Goal: Task Accomplishment & Management: Complete application form

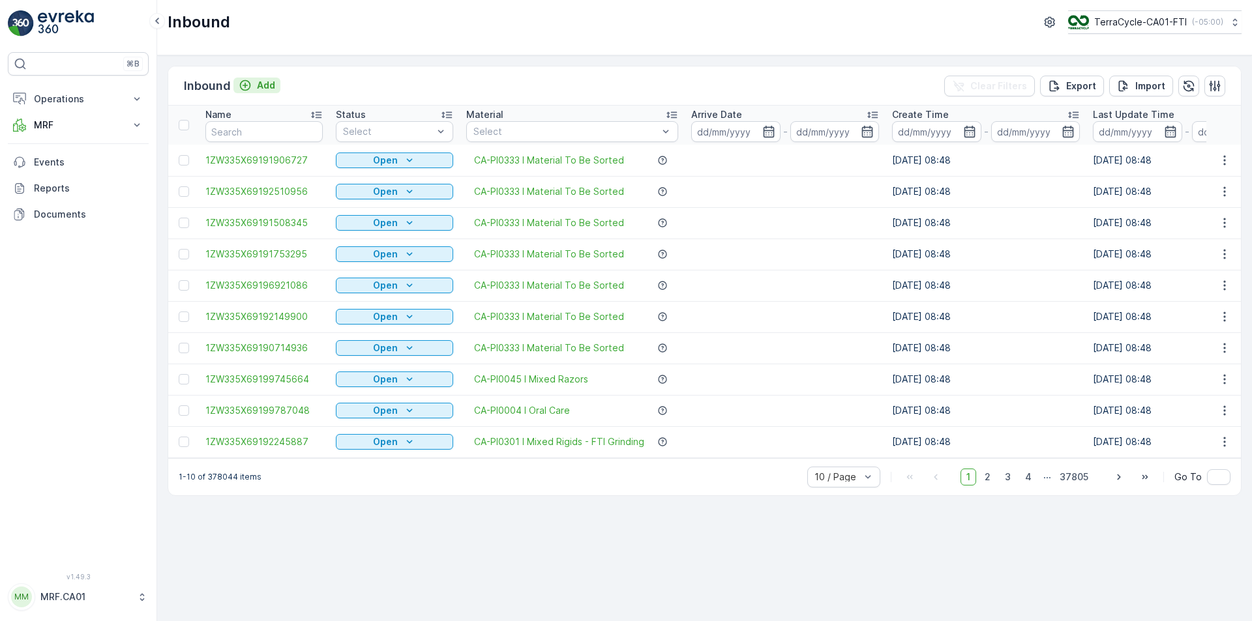
click at [275, 84] on button "Add" at bounding box center [256, 86] width 47 height 16
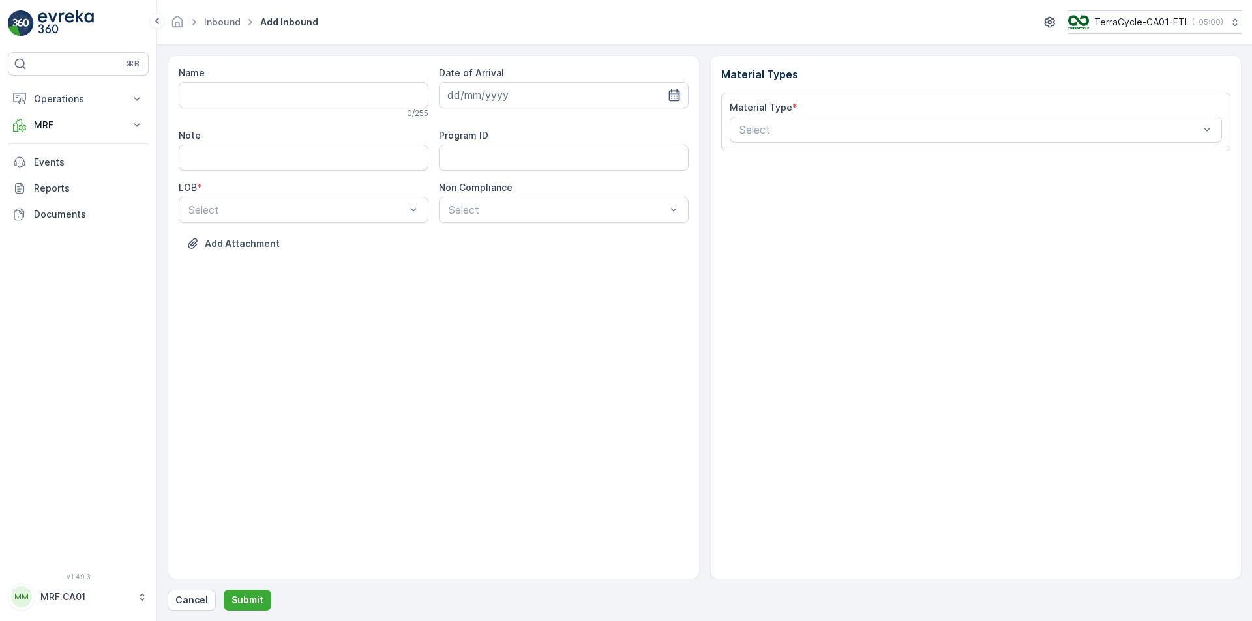
click at [674, 91] on icon "button" at bounding box center [673, 95] width 11 height 12
click at [483, 201] on div "8" at bounding box center [484, 204] width 21 height 21
type input "[DATE]"
click at [368, 241] on div "NRP" at bounding box center [303, 242] width 234 height 12
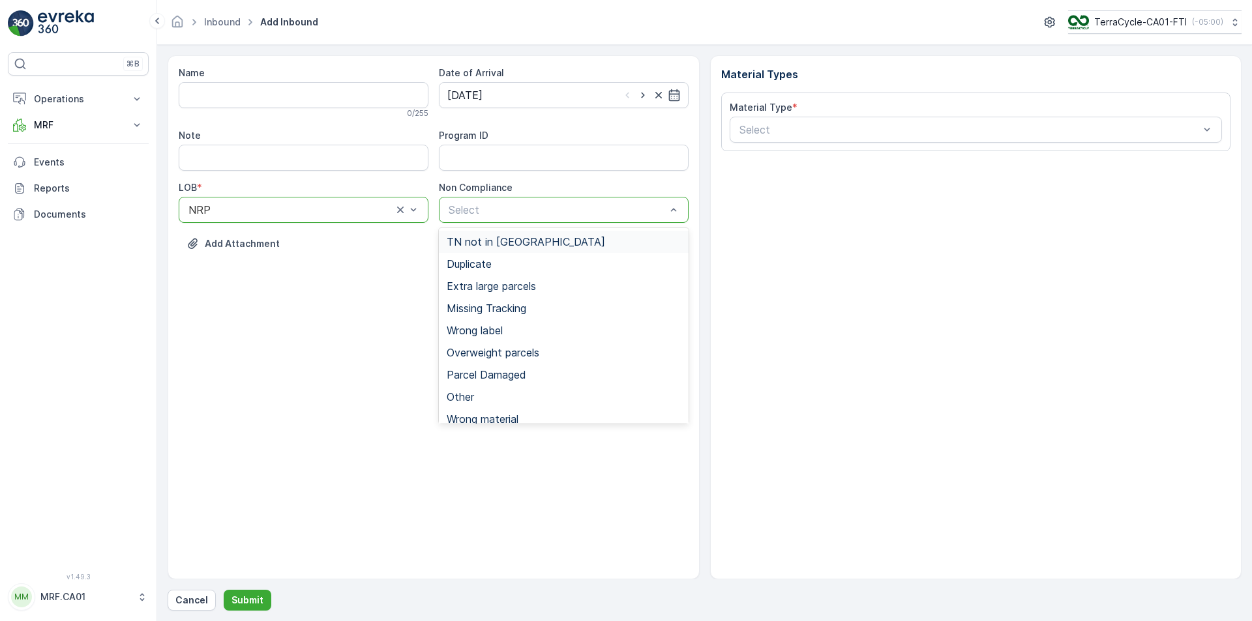
click at [580, 201] on div "Select" at bounding box center [564, 210] width 250 height 26
click at [503, 377] on span "Parcel Damaged" at bounding box center [487, 375] width 80 height 12
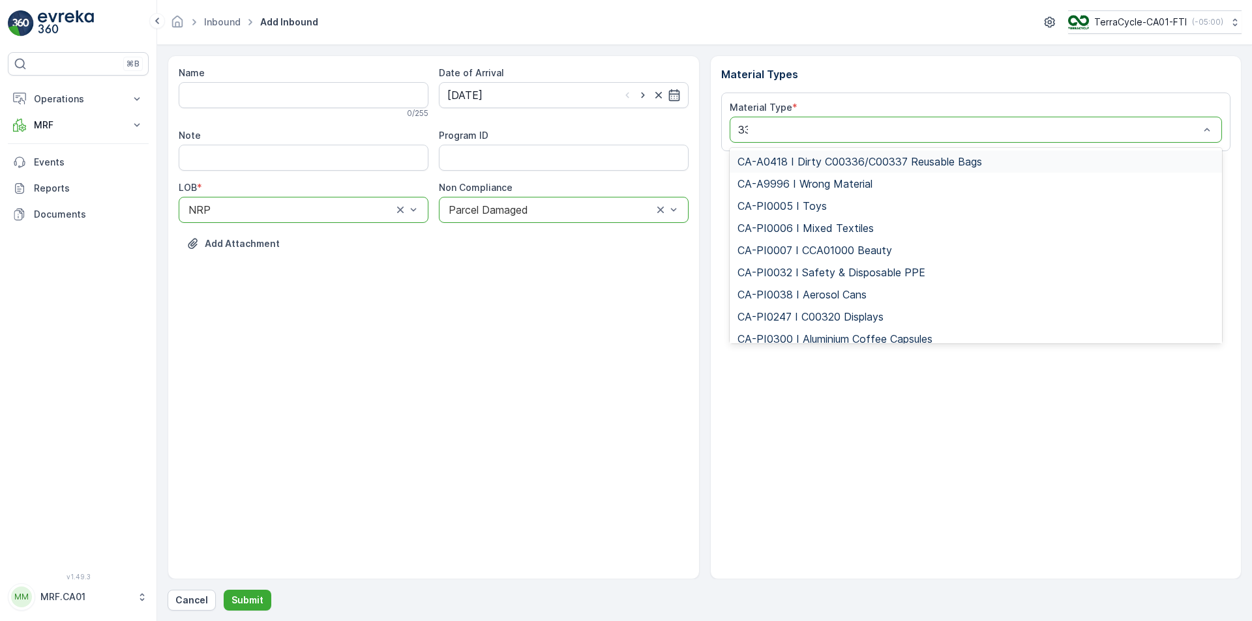
type input "333"
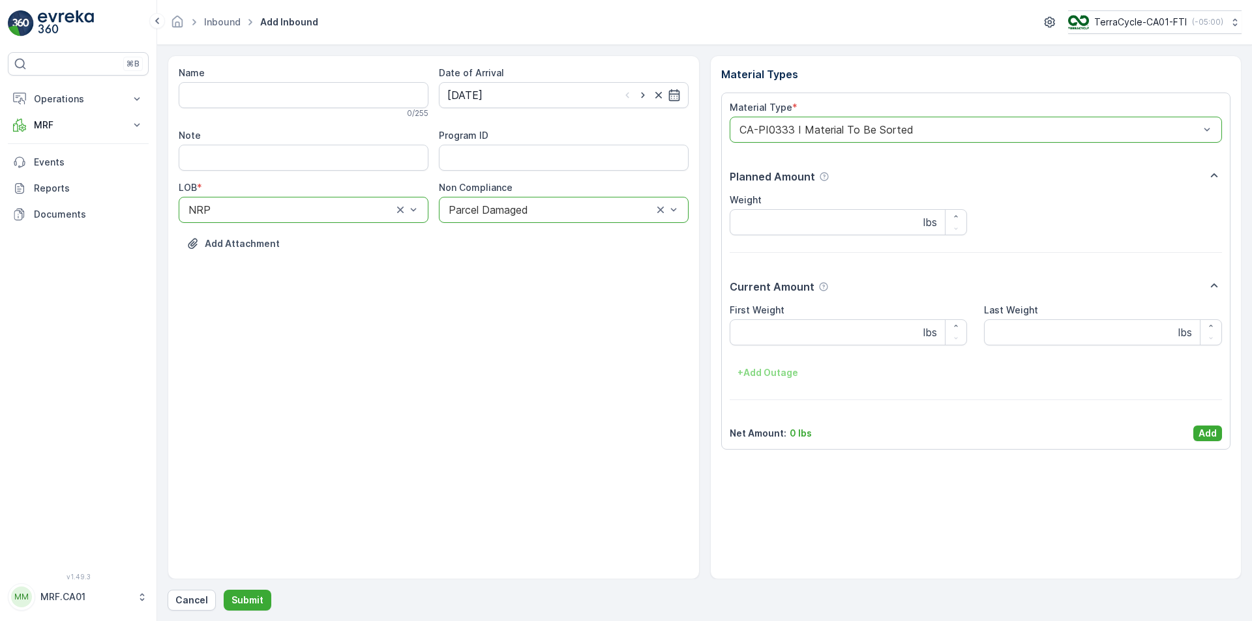
click at [354, 215] on div at bounding box center [290, 210] width 207 height 12
click at [307, 264] on div "ZWB" at bounding box center [303, 264] width 234 height 12
click at [826, 333] on Weight "First Weight" at bounding box center [849, 333] width 238 height 26
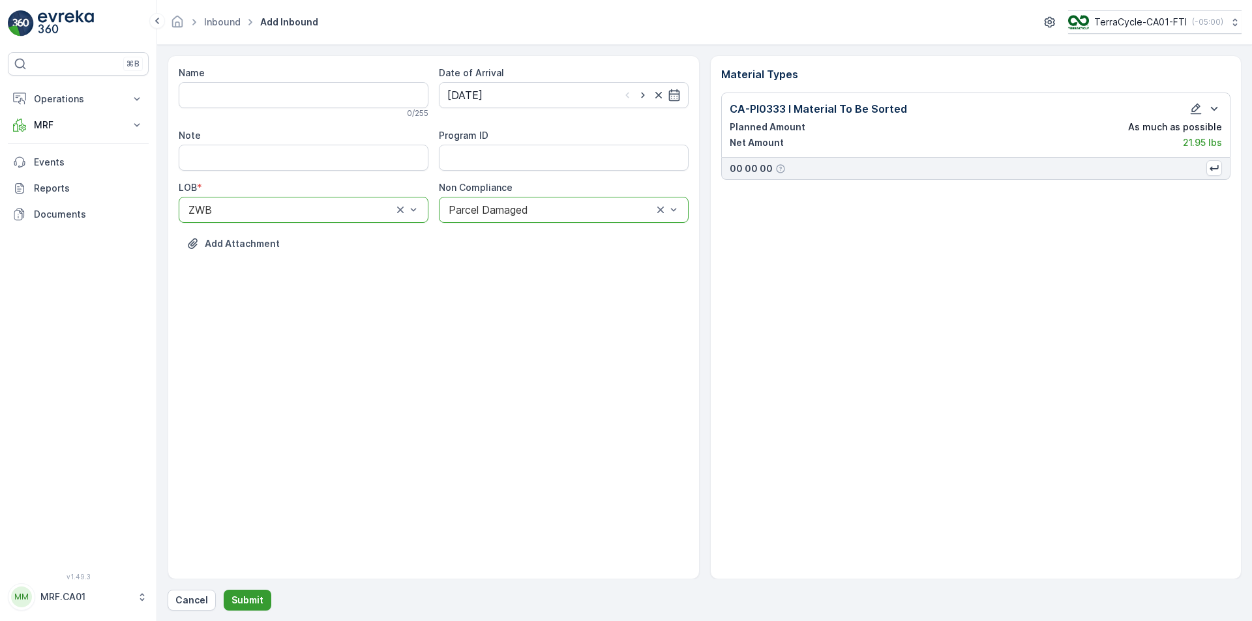
click at [256, 603] on p "Submit" at bounding box center [247, 600] width 32 height 13
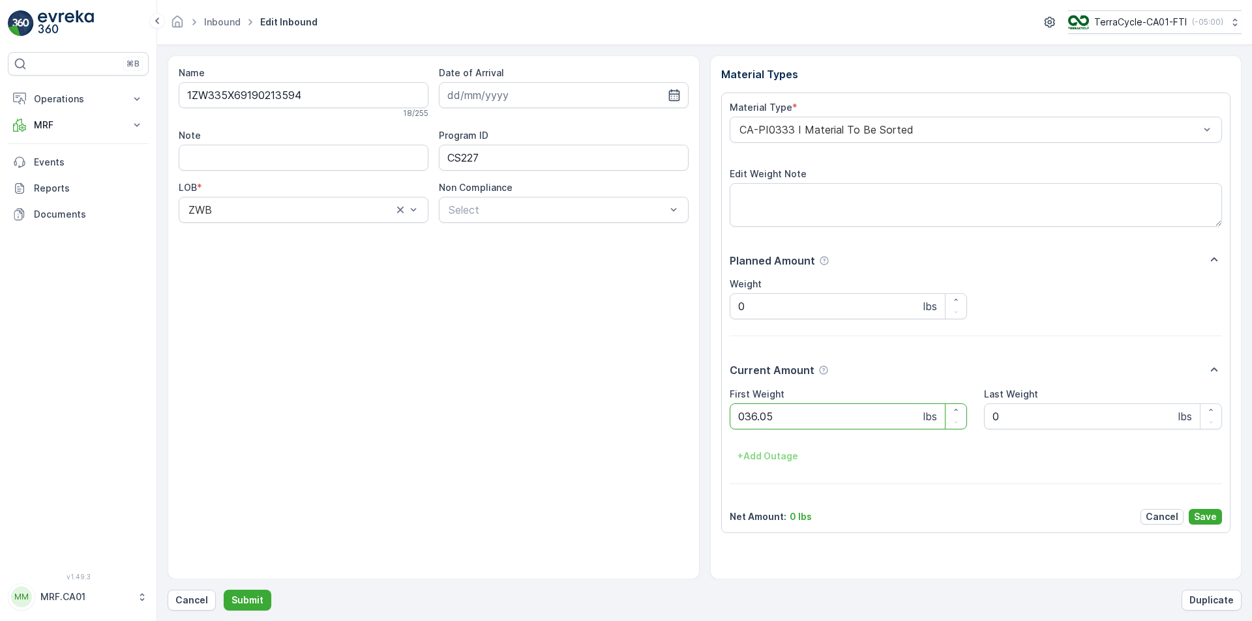
click at [224, 590] on button "Submit" at bounding box center [248, 600] width 48 height 21
type Weight "039"
click at [224, 590] on button "Submit" at bounding box center [248, 600] width 48 height 21
type Weight "033"
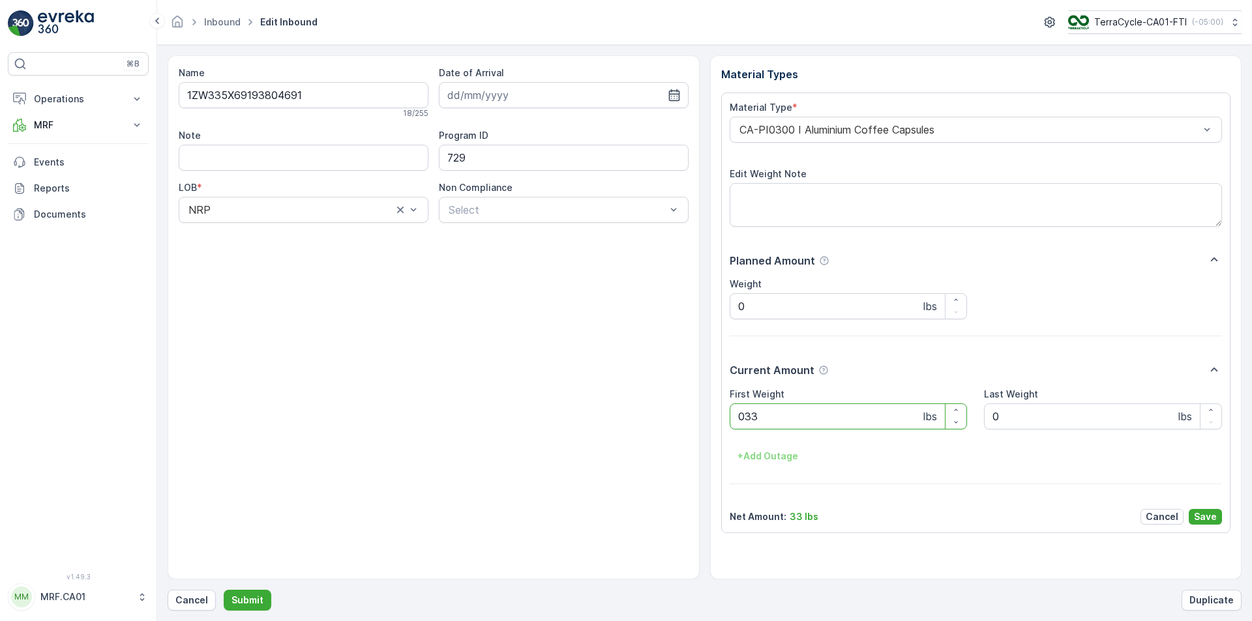
click at [224, 590] on button "Submit" at bounding box center [248, 600] width 48 height 21
type Weight "038"
click at [224, 590] on button "Submit" at bounding box center [248, 600] width 48 height 21
type Weight "032"
click at [224, 590] on button "Submit" at bounding box center [248, 600] width 48 height 21
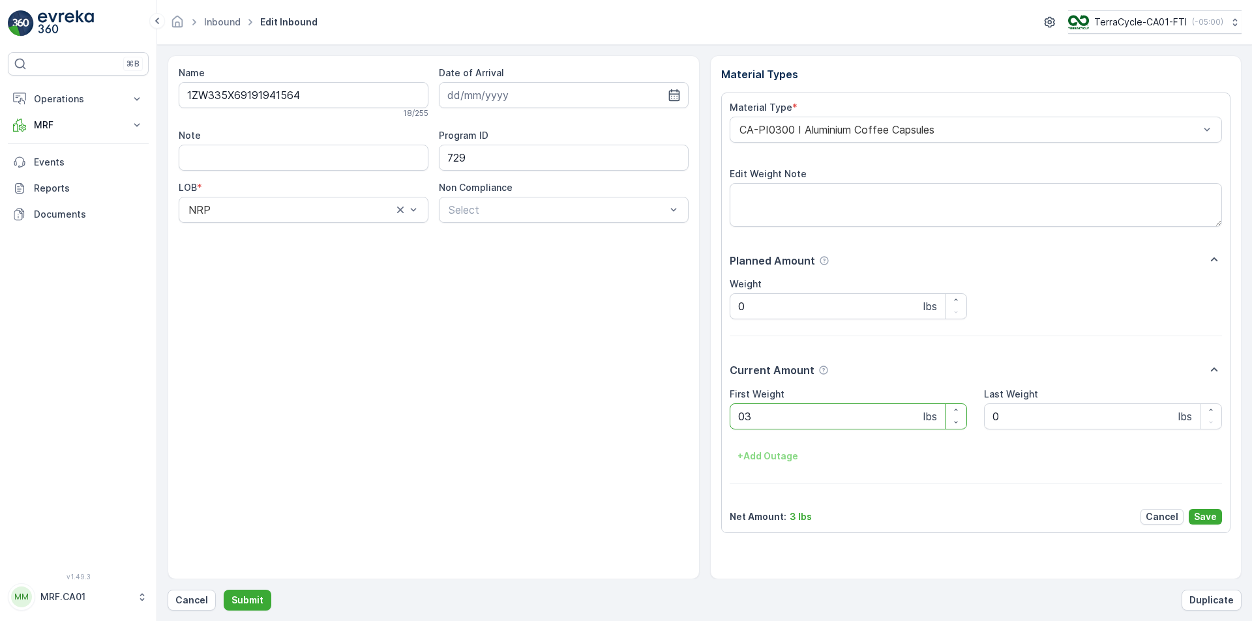
type Weight "036"
click at [224, 590] on button "Submit" at bounding box center [248, 600] width 48 height 21
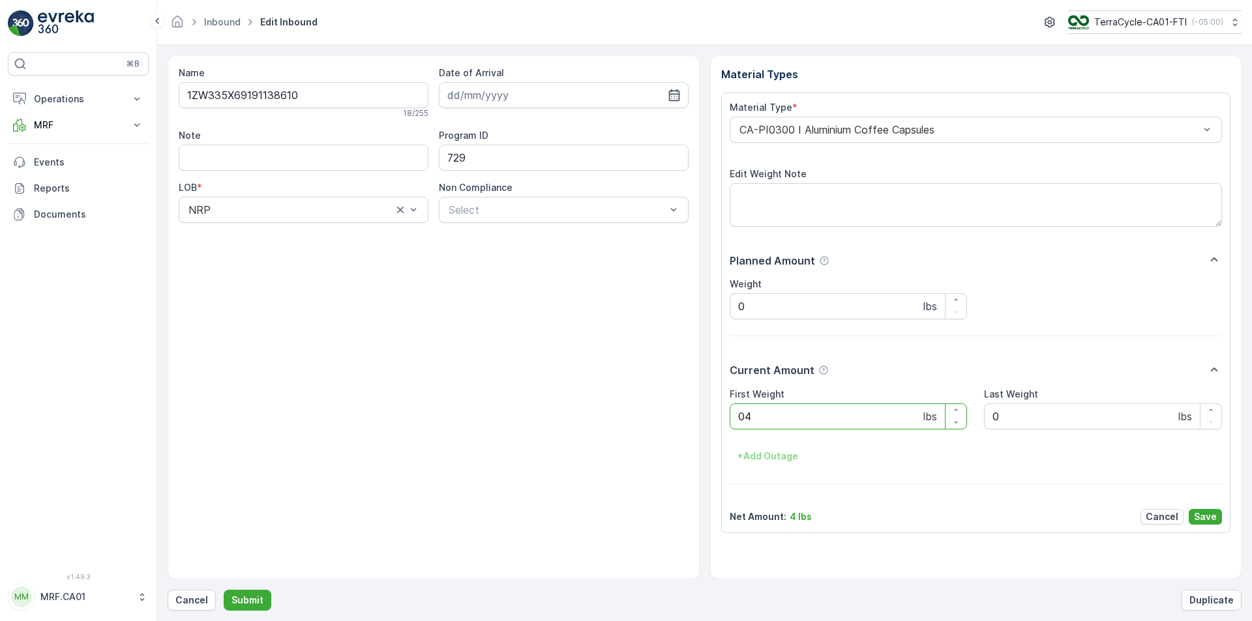
type Weight "040"
click at [224, 590] on button "Submit" at bounding box center [248, 600] width 48 height 21
type Weight "030"
click at [224, 590] on button "Submit" at bounding box center [248, 600] width 48 height 21
type Weight "031"
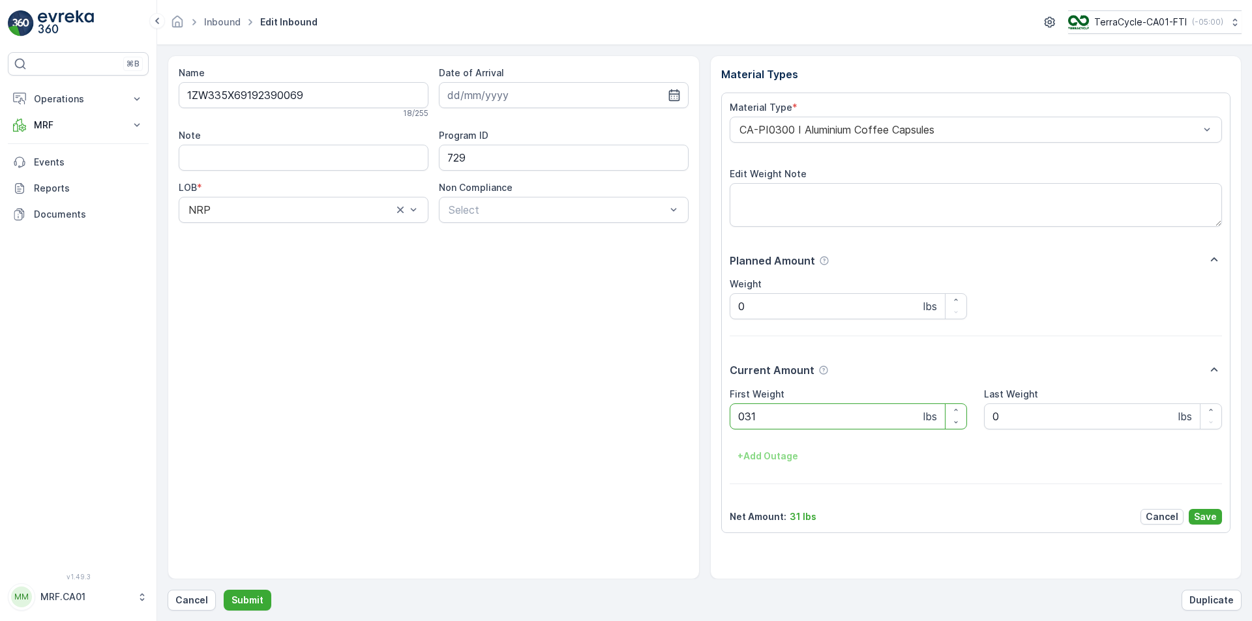
click at [224, 590] on button "Submit" at bounding box center [248, 600] width 48 height 21
type Weight "035"
click at [224, 590] on button "Submit" at bounding box center [248, 600] width 48 height 21
type Weight "017"
click at [224, 590] on button "Submit" at bounding box center [248, 600] width 48 height 21
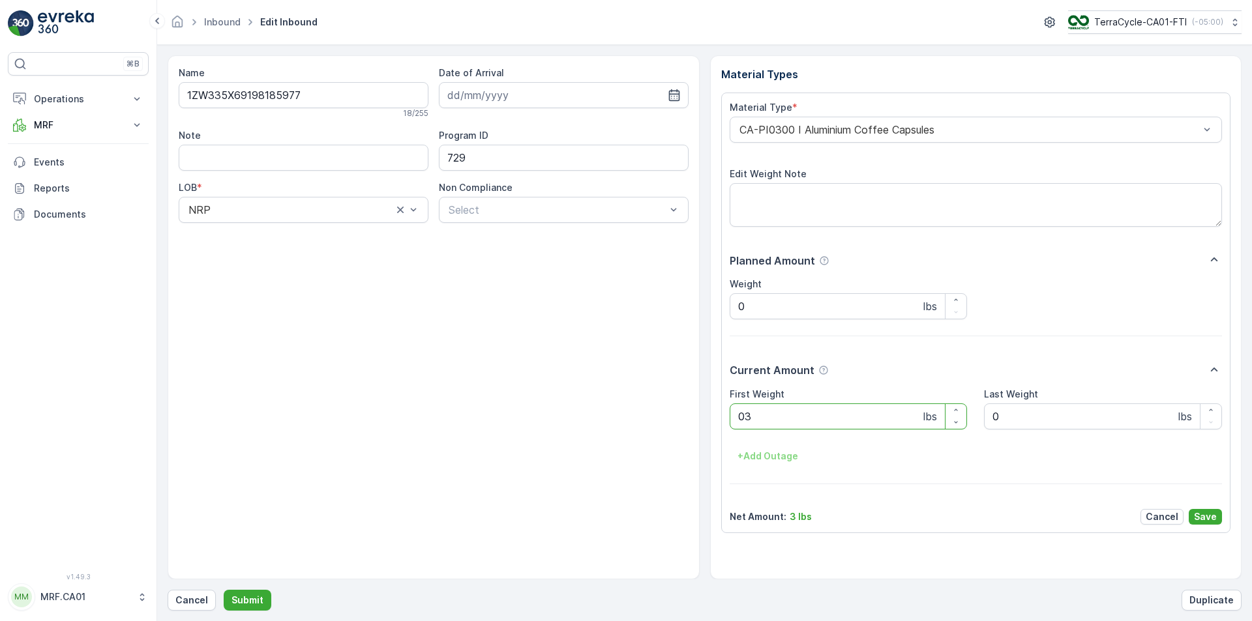
type Weight "031"
click at [224, 590] on button "Submit" at bounding box center [248, 600] width 48 height 21
type Weight "039"
click at [224, 590] on button "Submit" at bounding box center [248, 600] width 48 height 21
type Weight "033"
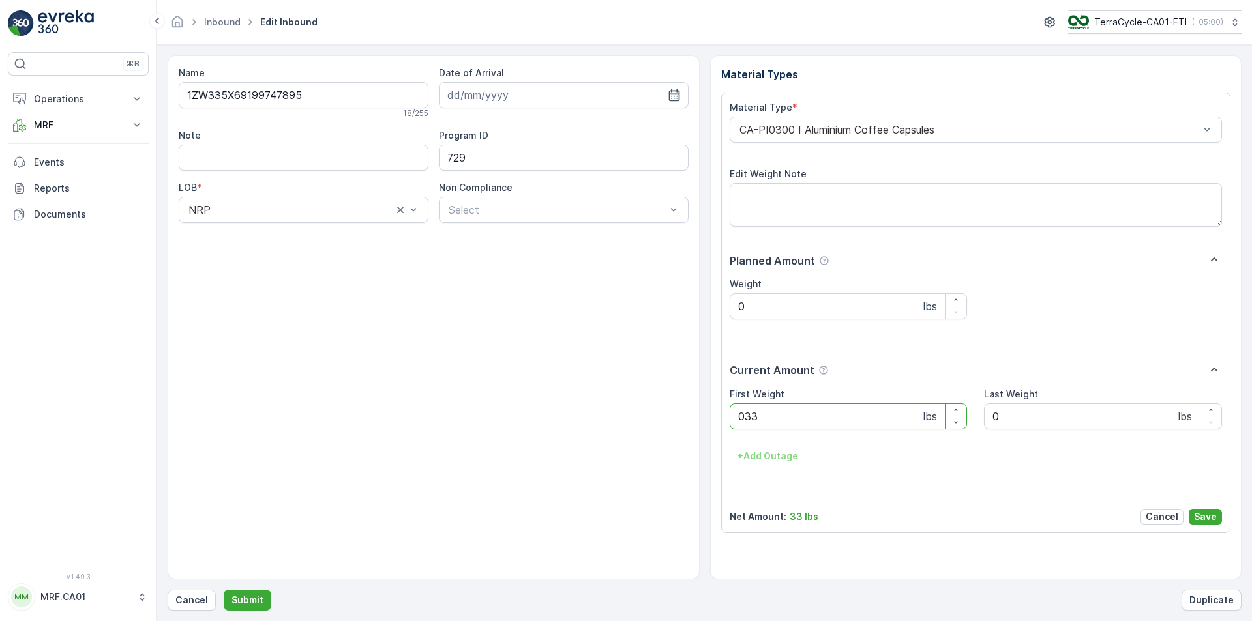
click at [224, 590] on button "Submit" at bounding box center [248, 600] width 48 height 21
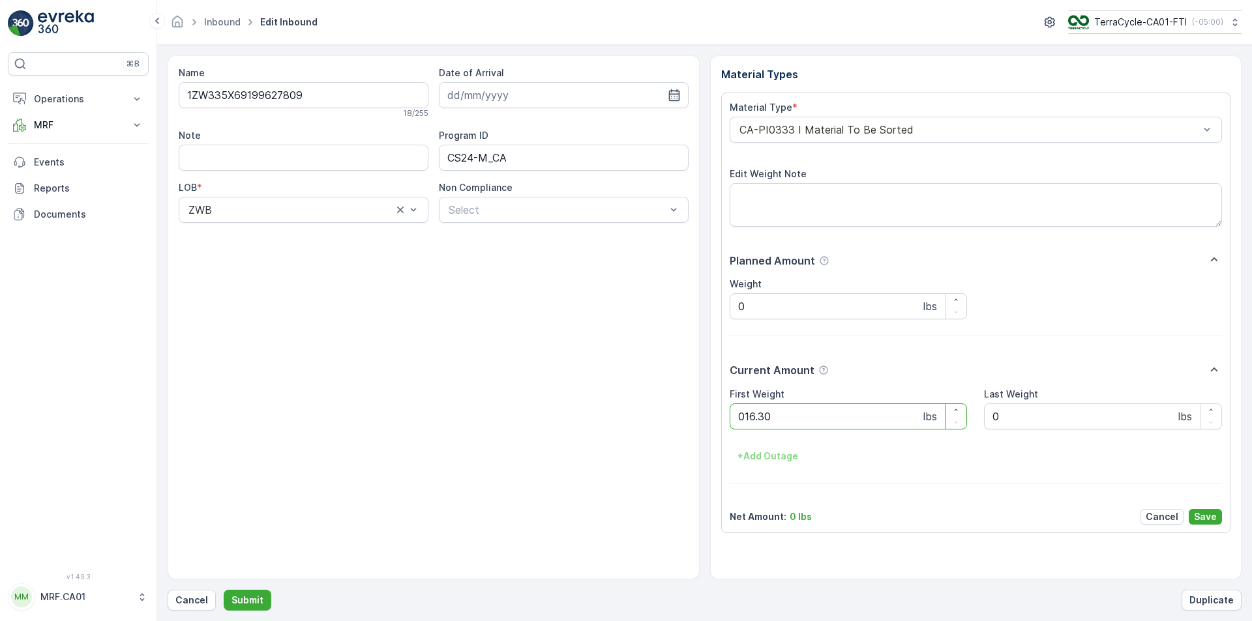
click at [224, 590] on button "Submit" at bounding box center [248, 600] width 48 height 21
type Weight "030"
click at [224, 590] on button "Submit" at bounding box center [248, 600] width 48 height 21
type Weight "035"
click at [224, 590] on button "Submit" at bounding box center [248, 600] width 48 height 21
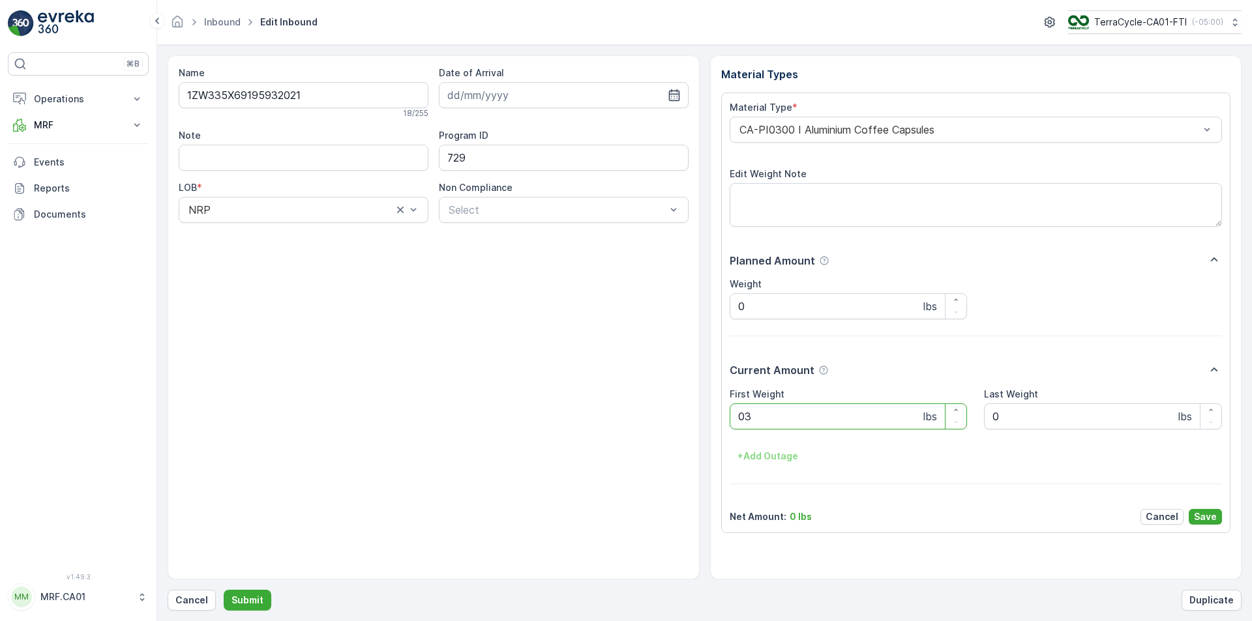
type Weight "031"
click at [224, 590] on button "Submit" at bounding box center [248, 600] width 48 height 21
type Weight "033"
click at [224, 590] on button "Submit" at bounding box center [248, 600] width 48 height 21
type Weight "025"
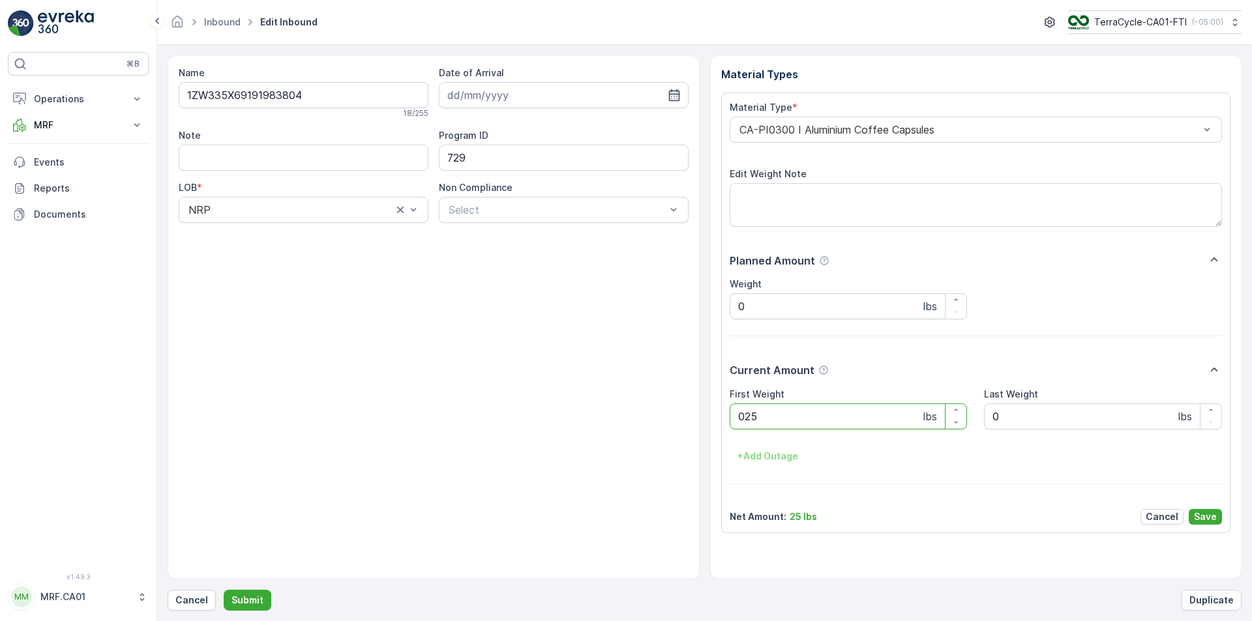
click at [224, 590] on button "Submit" at bounding box center [248, 600] width 48 height 21
type Weight "032"
click at [224, 590] on button "Submit" at bounding box center [248, 600] width 48 height 21
type Weight "026"
click at [224, 590] on button "Submit" at bounding box center [248, 600] width 48 height 21
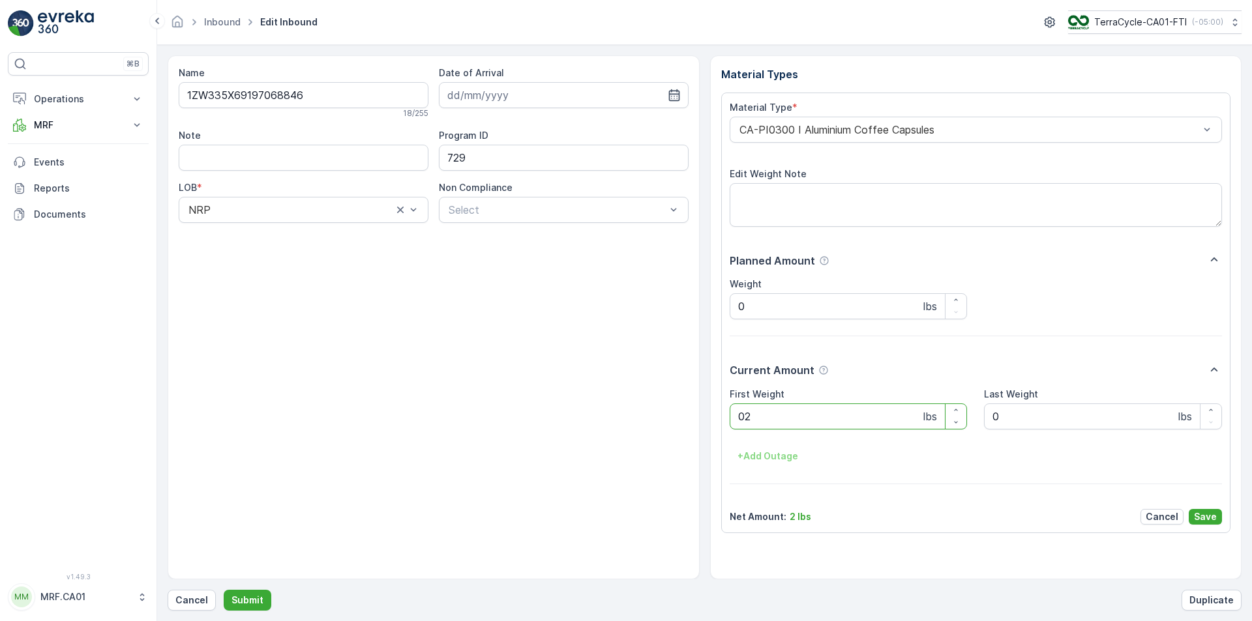
type Weight "029"
click at [224, 590] on button "Submit" at bounding box center [248, 600] width 48 height 21
type Weight "038"
click at [224, 590] on button "Submit" at bounding box center [248, 600] width 48 height 21
type Weight "033"
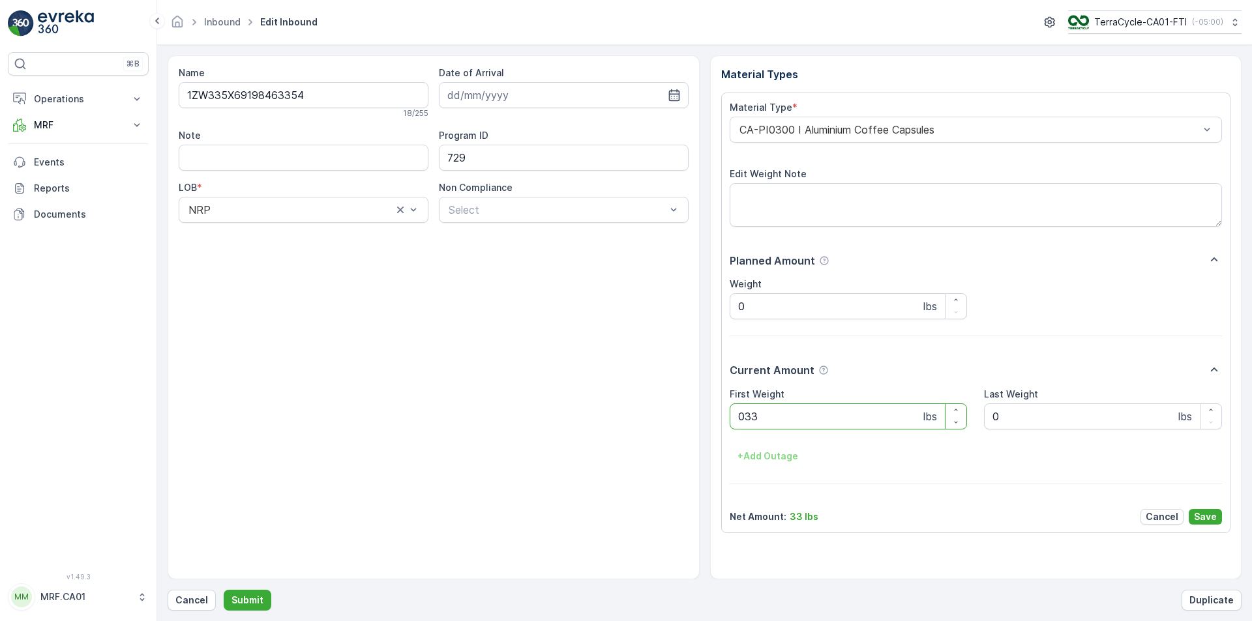
click at [224, 590] on button "Submit" at bounding box center [248, 600] width 48 height 21
type Weight "036"
click at [224, 590] on button "Submit" at bounding box center [248, 600] width 48 height 21
type Weight "030"
click at [224, 590] on button "Submit" at bounding box center [248, 600] width 48 height 21
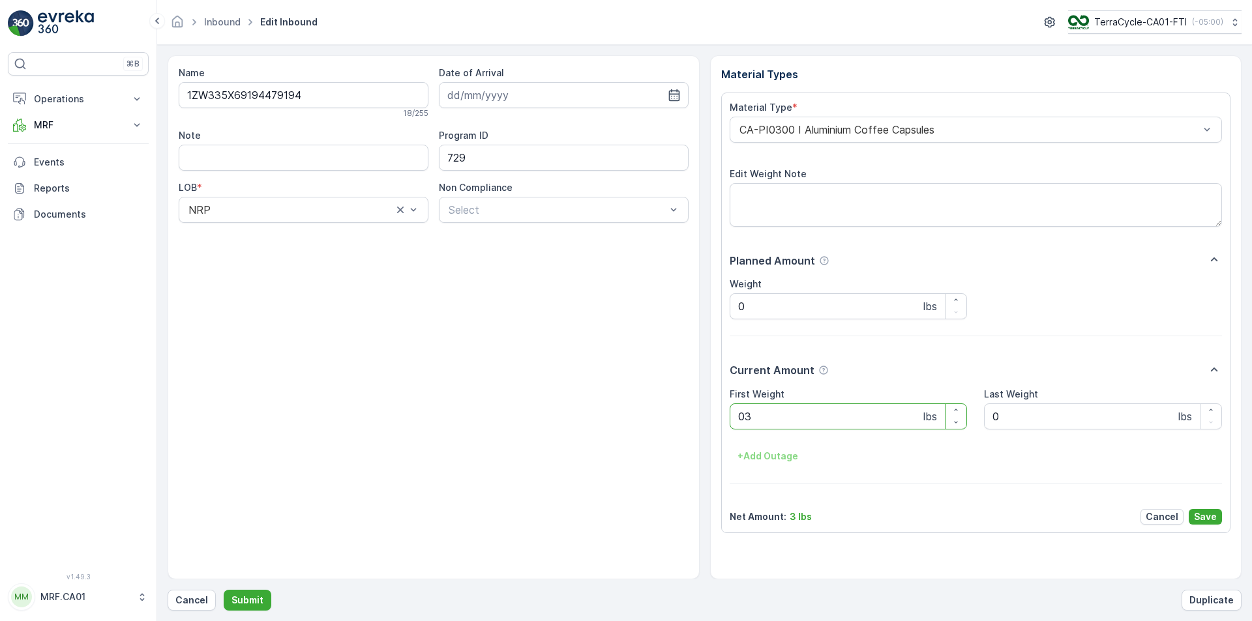
type Weight "033"
click at [224, 590] on button "Submit" at bounding box center [248, 600] width 48 height 21
type Weight "038"
click at [224, 590] on button "Submit" at bounding box center [248, 600] width 48 height 21
type Weight "036"
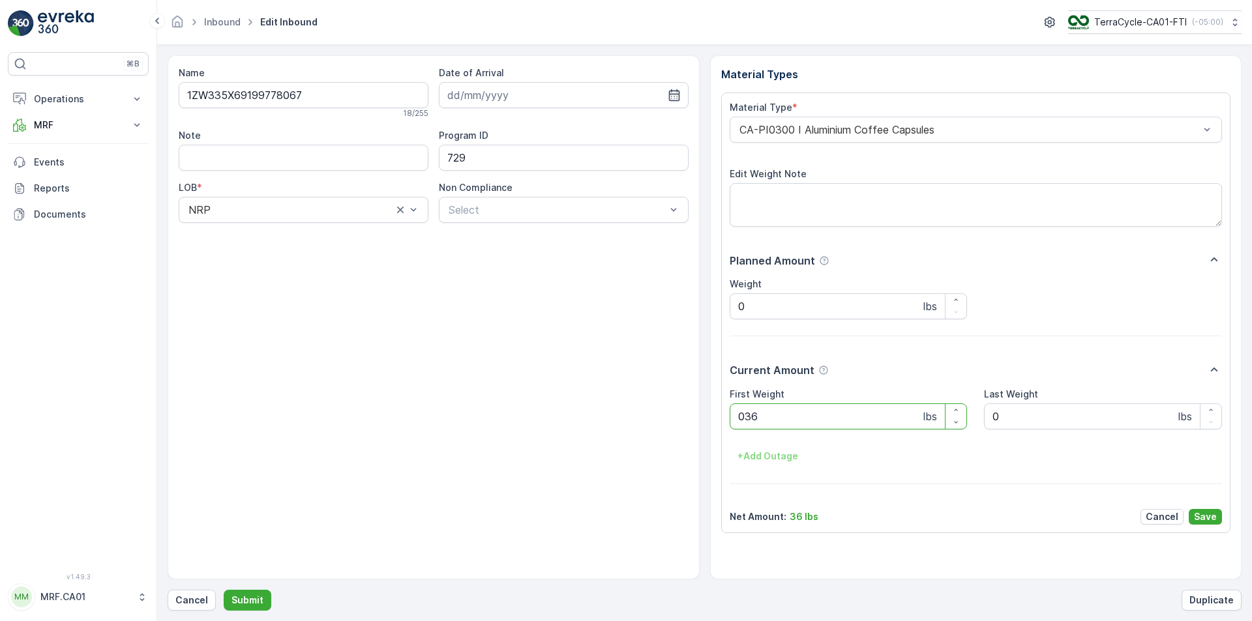
click at [224, 590] on button "Submit" at bounding box center [248, 600] width 48 height 21
type Weight "036"
click at [224, 590] on button "Submit" at bounding box center [248, 600] width 48 height 21
type Weight "021"
click at [224, 590] on button "Submit" at bounding box center [248, 600] width 48 height 21
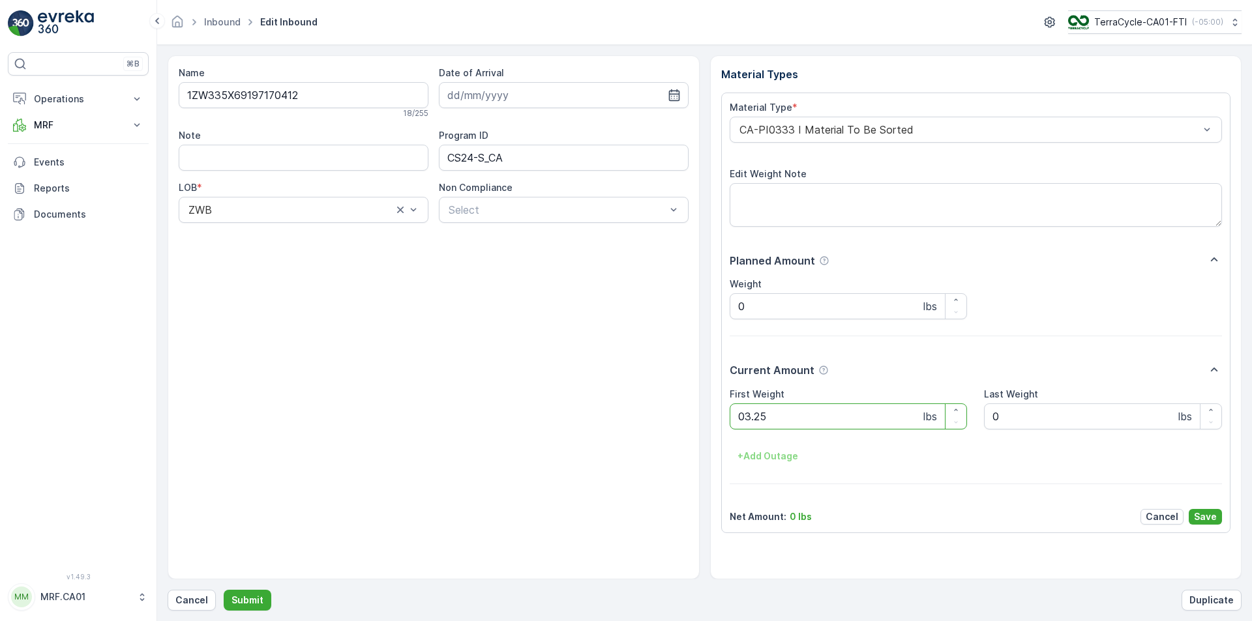
click at [224, 590] on button "Submit" at bounding box center [248, 600] width 48 height 21
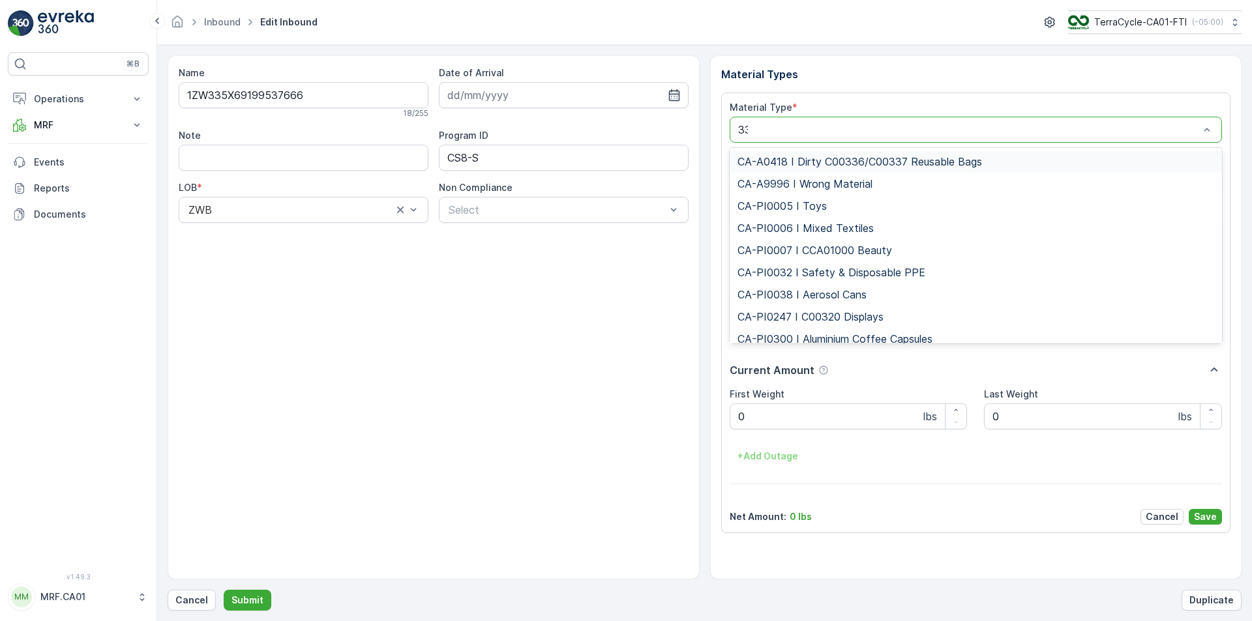
type input "333"
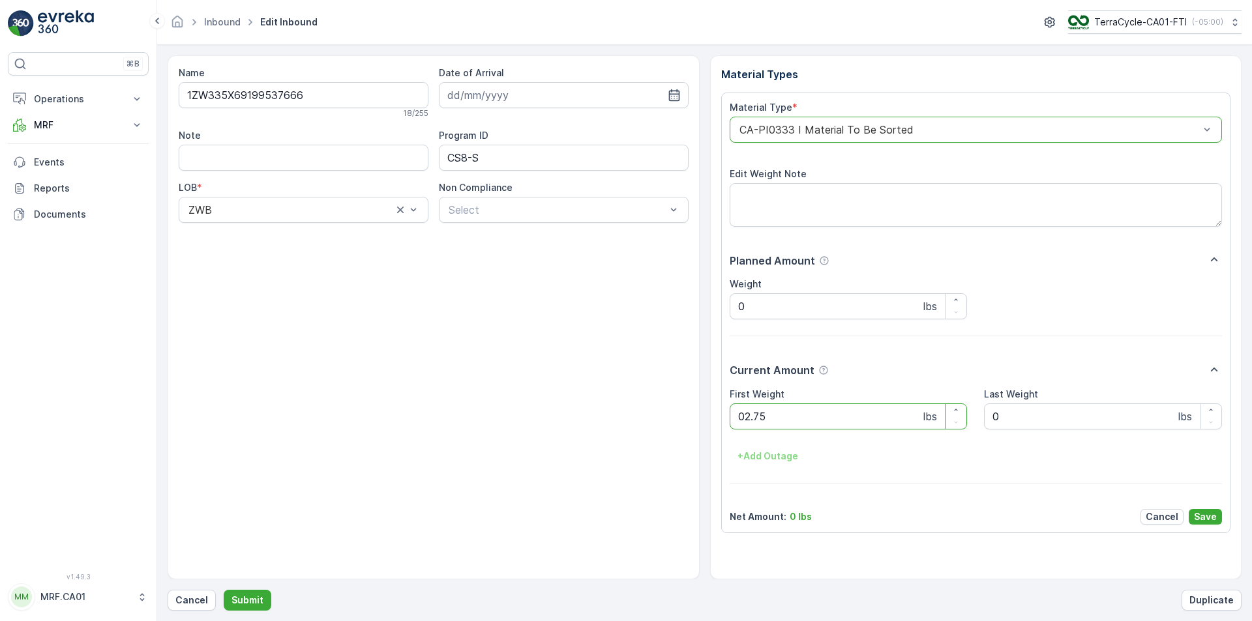
click at [224, 590] on button "Submit" at bounding box center [248, 600] width 48 height 21
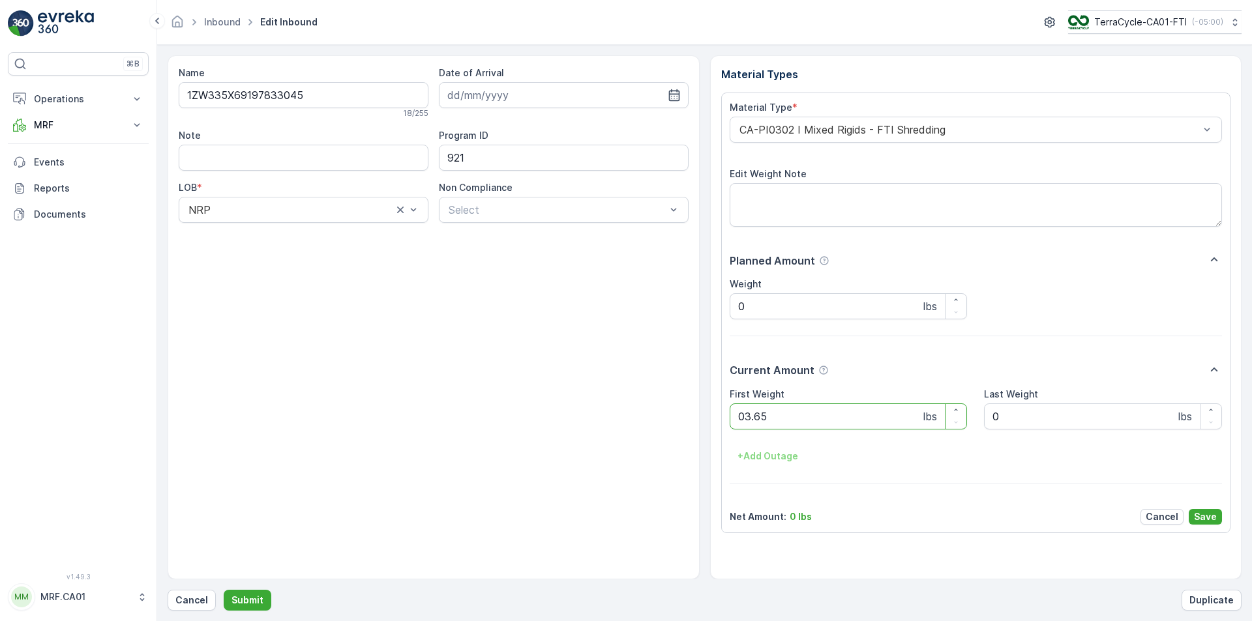
click at [224, 590] on button "Submit" at bounding box center [248, 600] width 48 height 21
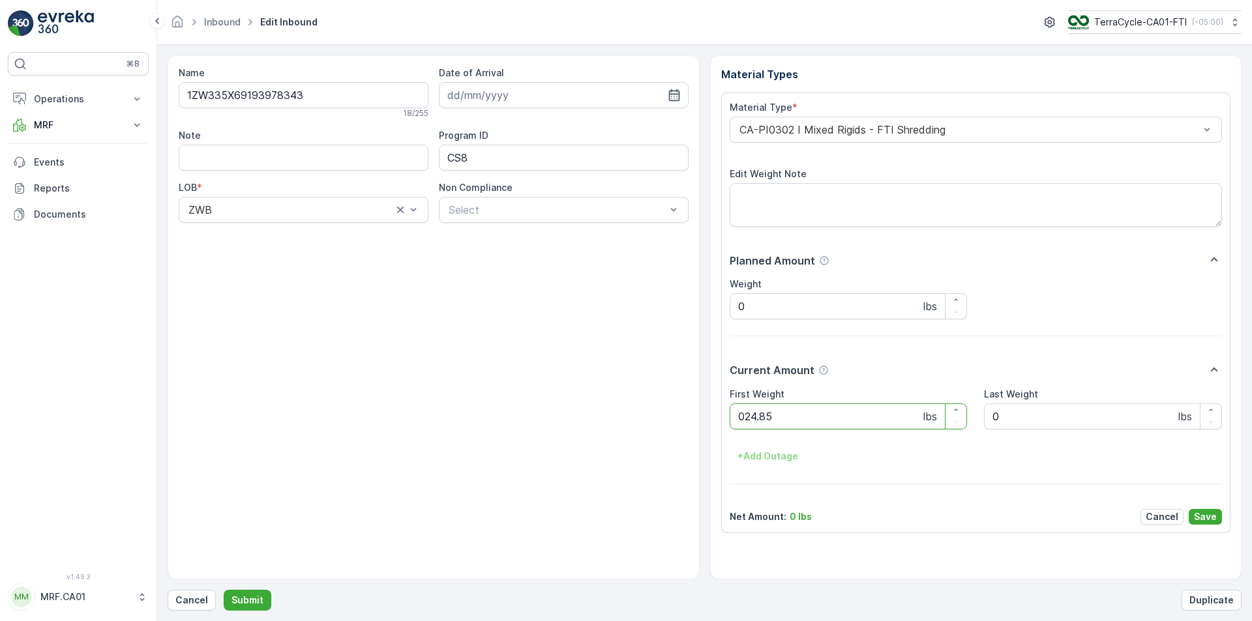
click at [224, 590] on button "Submit" at bounding box center [248, 600] width 48 height 21
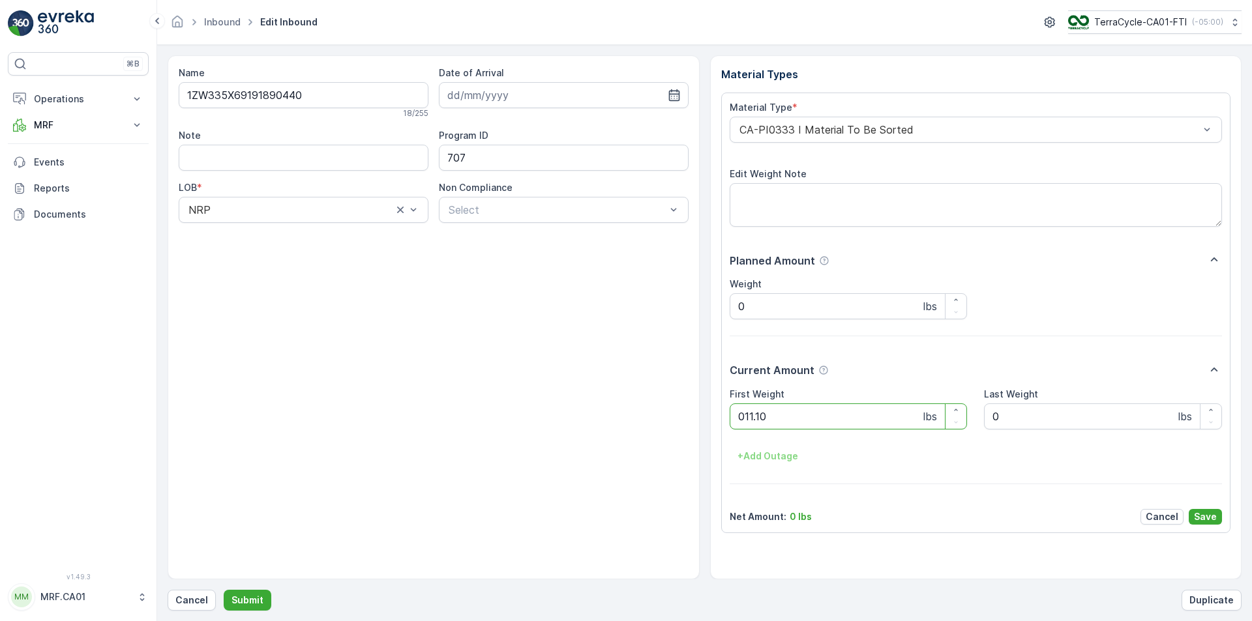
click at [224, 590] on button "Submit" at bounding box center [248, 600] width 48 height 21
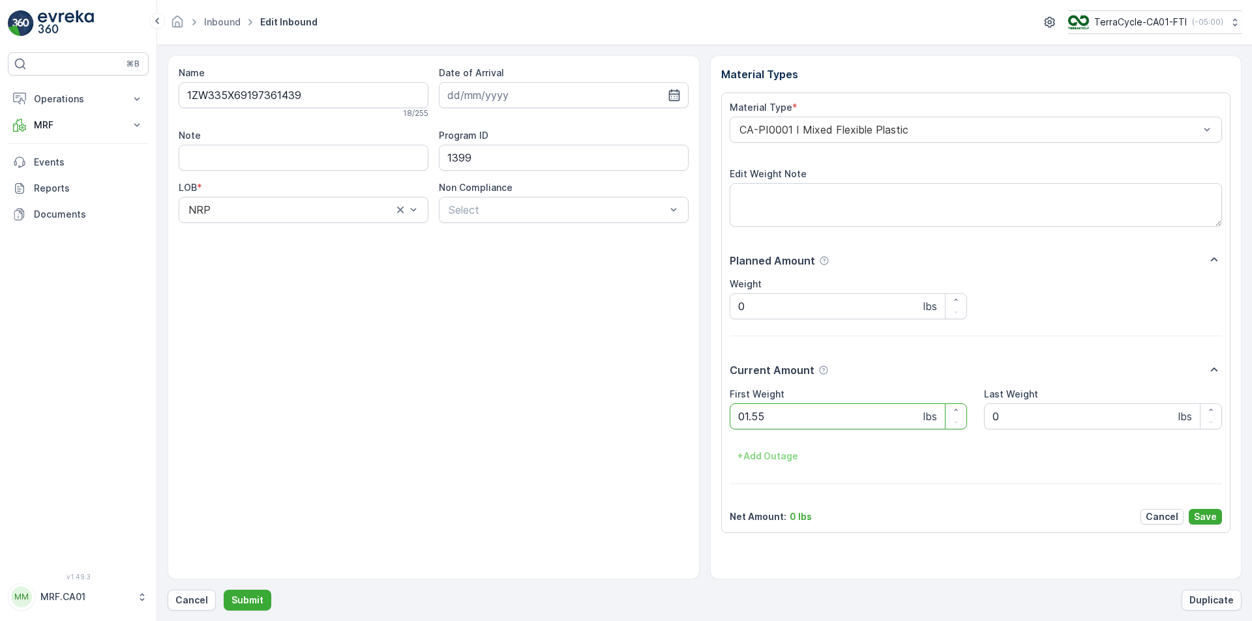
click at [224, 590] on button "Submit" at bounding box center [248, 600] width 48 height 21
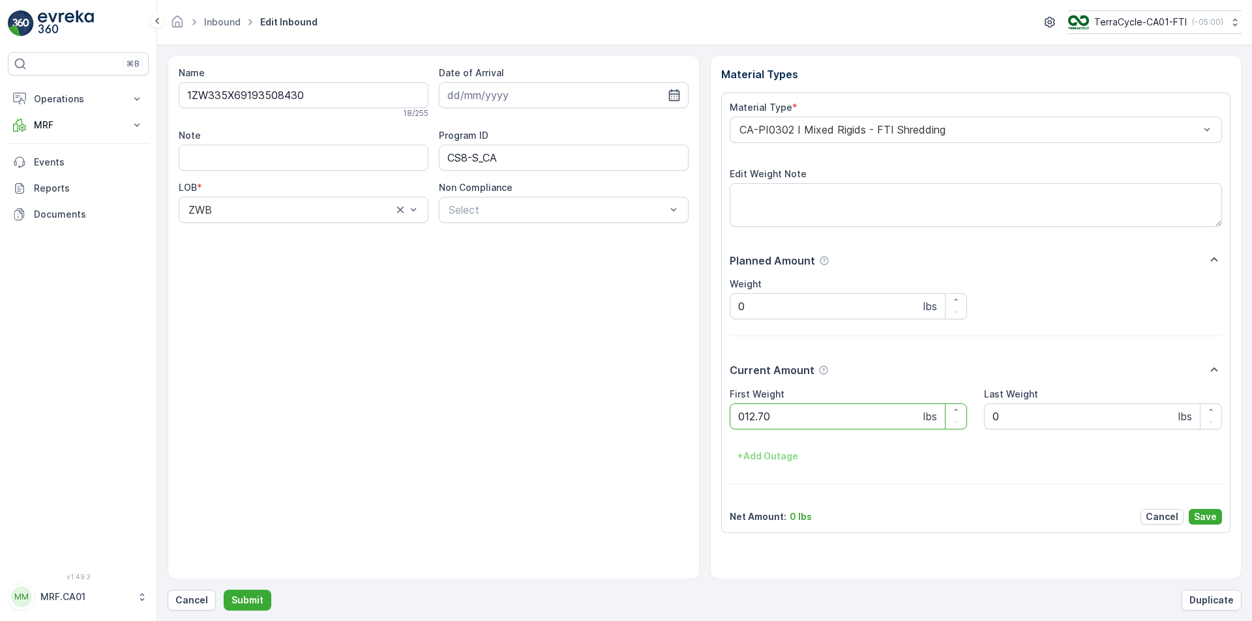
click at [224, 590] on button "Submit" at bounding box center [248, 600] width 48 height 21
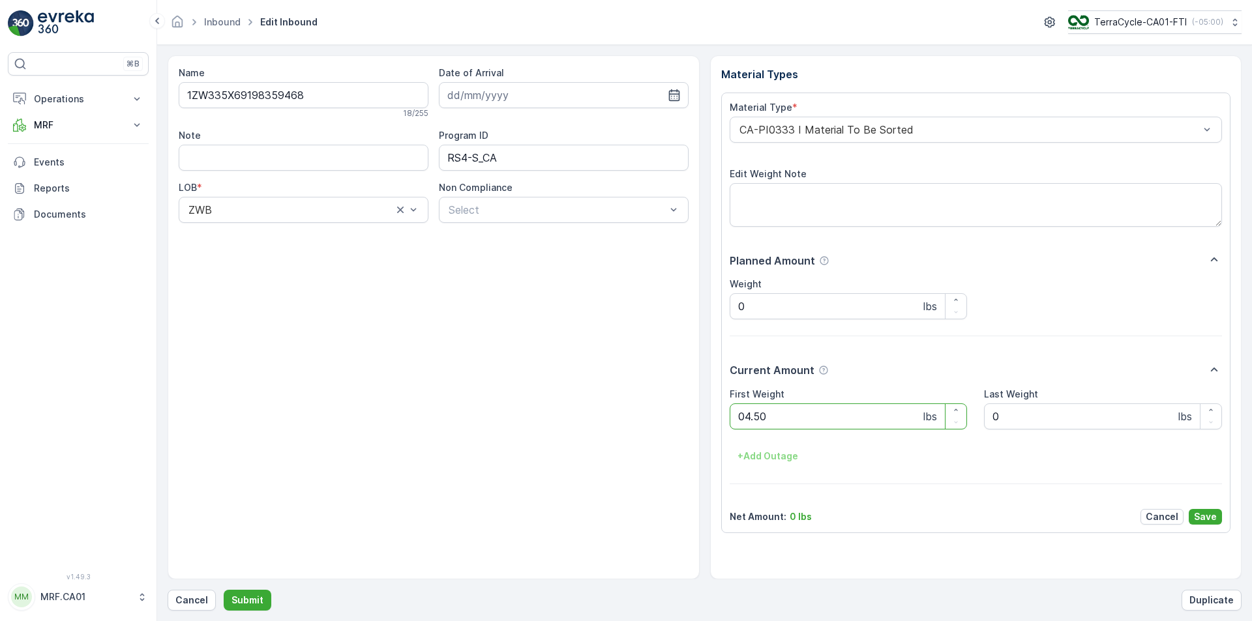
click at [224, 590] on button "Submit" at bounding box center [248, 600] width 48 height 21
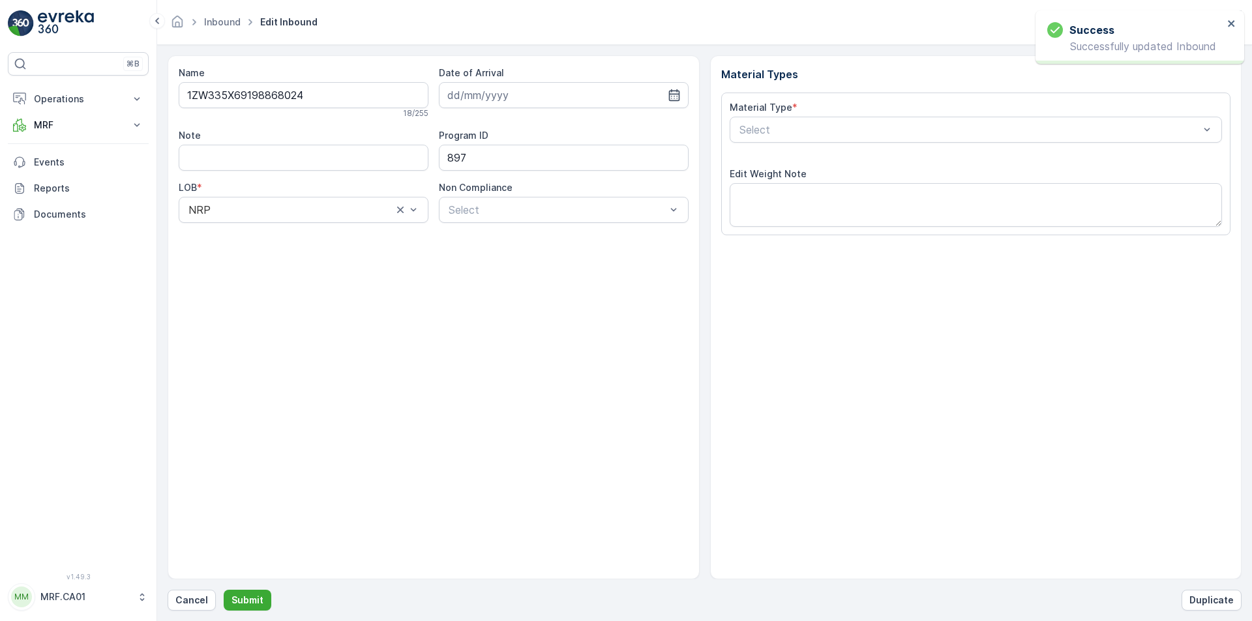
type input "[DATE]"
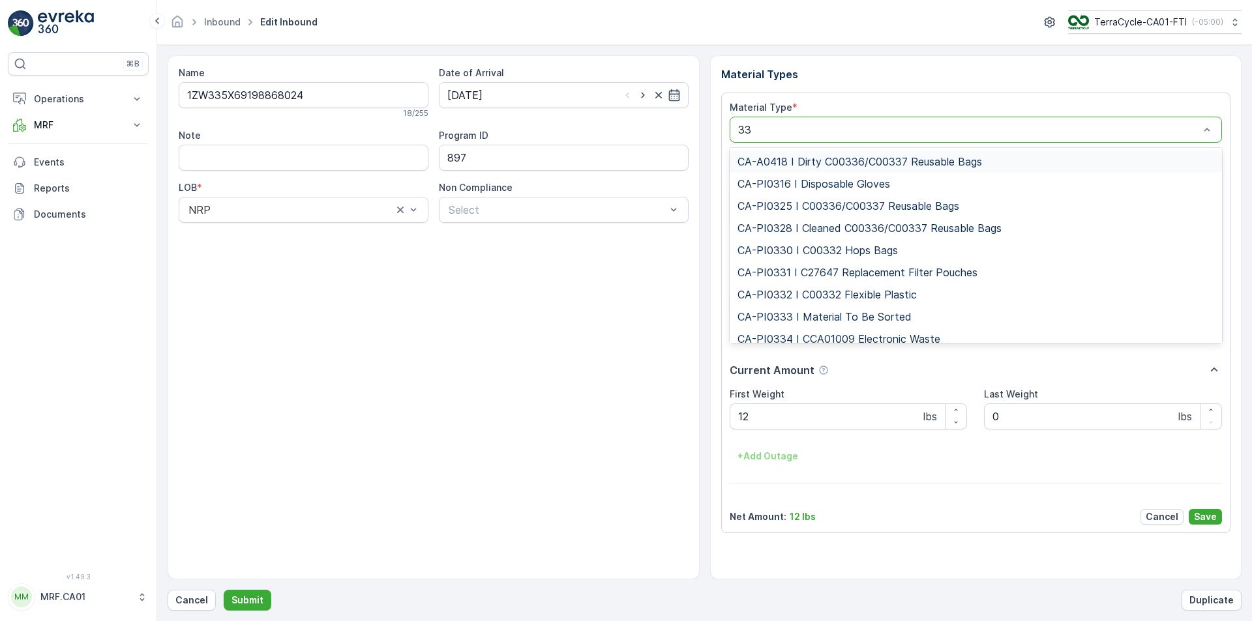
type input "333"
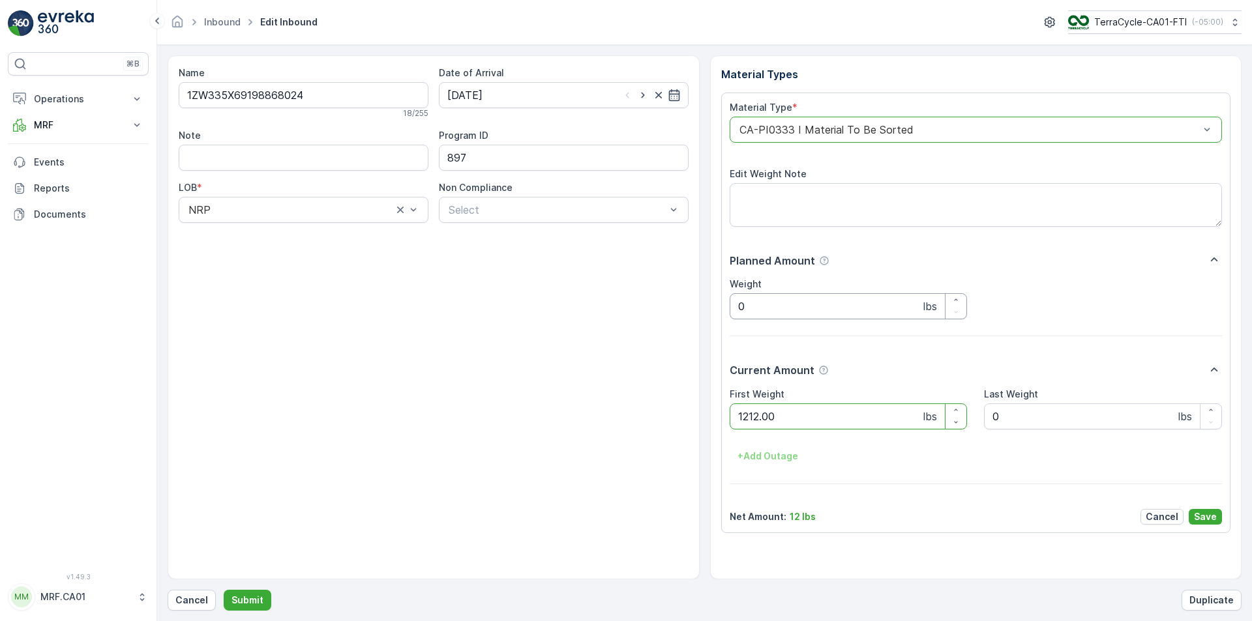
click at [224, 590] on button "Submit" at bounding box center [248, 600] width 48 height 21
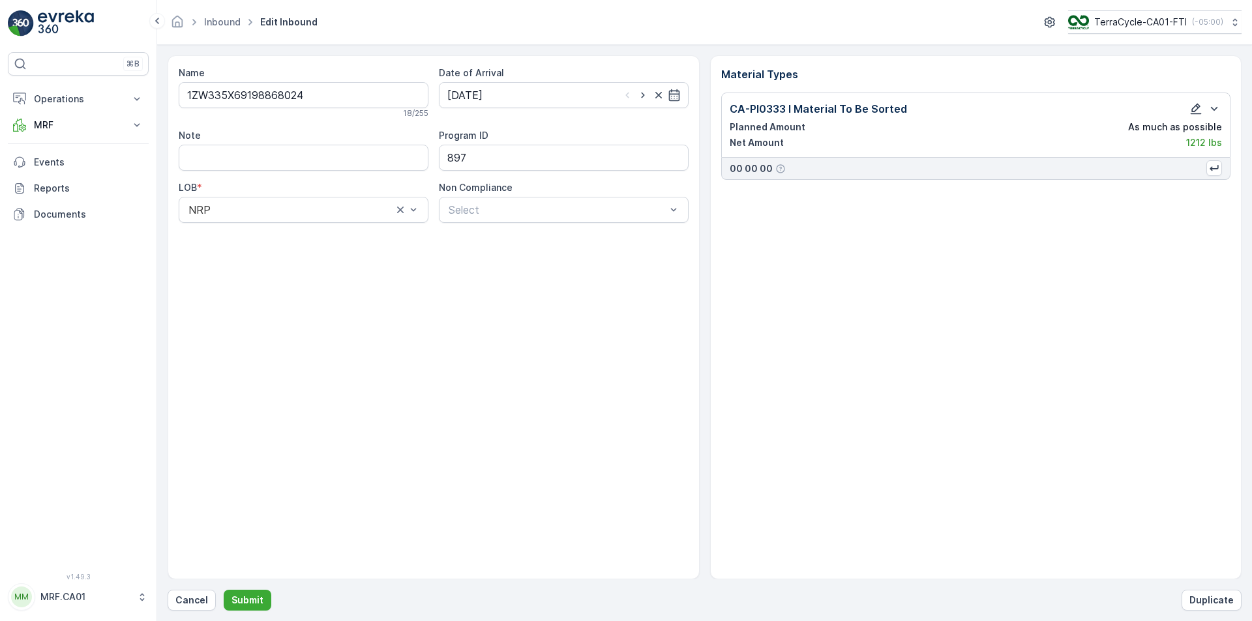
click at [1199, 112] on icon "button" at bounding box center [1195, 108] width 13 height 13
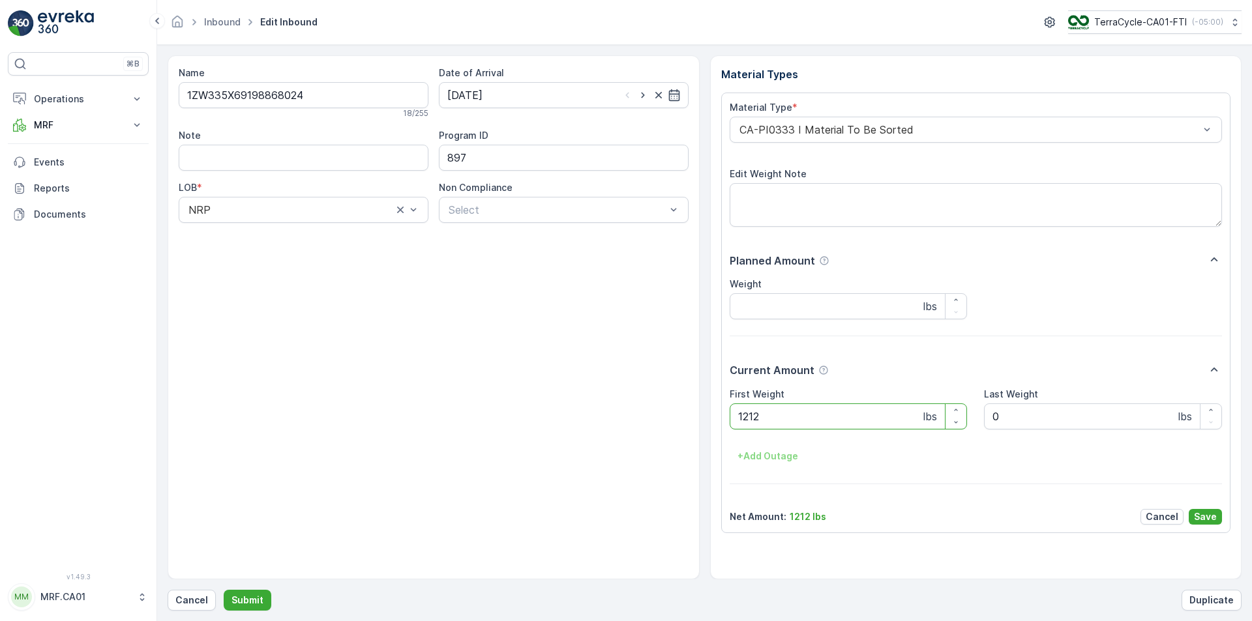
drag, startPoint x: 851, startPoint y: 426, endPoint x: 751, endPoint y: 425, distance: 100.4
click at [751, 425] on Weight "1212" at bounding box center [849, 417] width 238 height 26
type Weight "12"
click at [1202, 512] on p "Save" at bounding box center [1205, 517] width 23 height 13
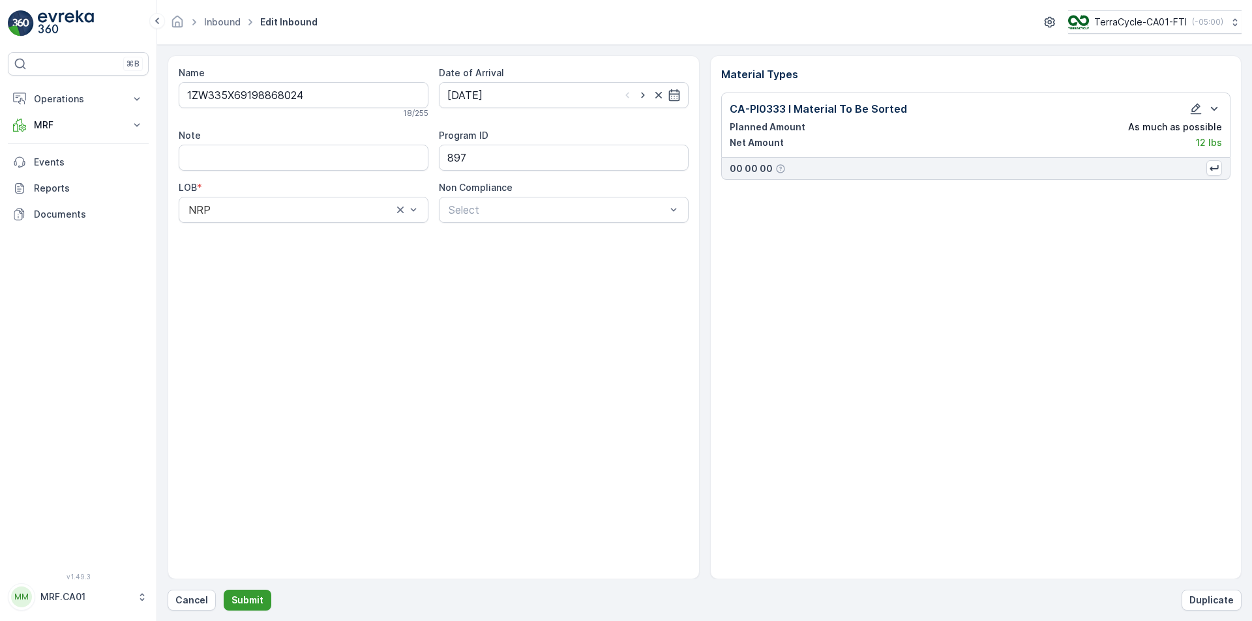
click at [255, 603] on p "Submit" at bounding box center [247, 600] width 32 height 13
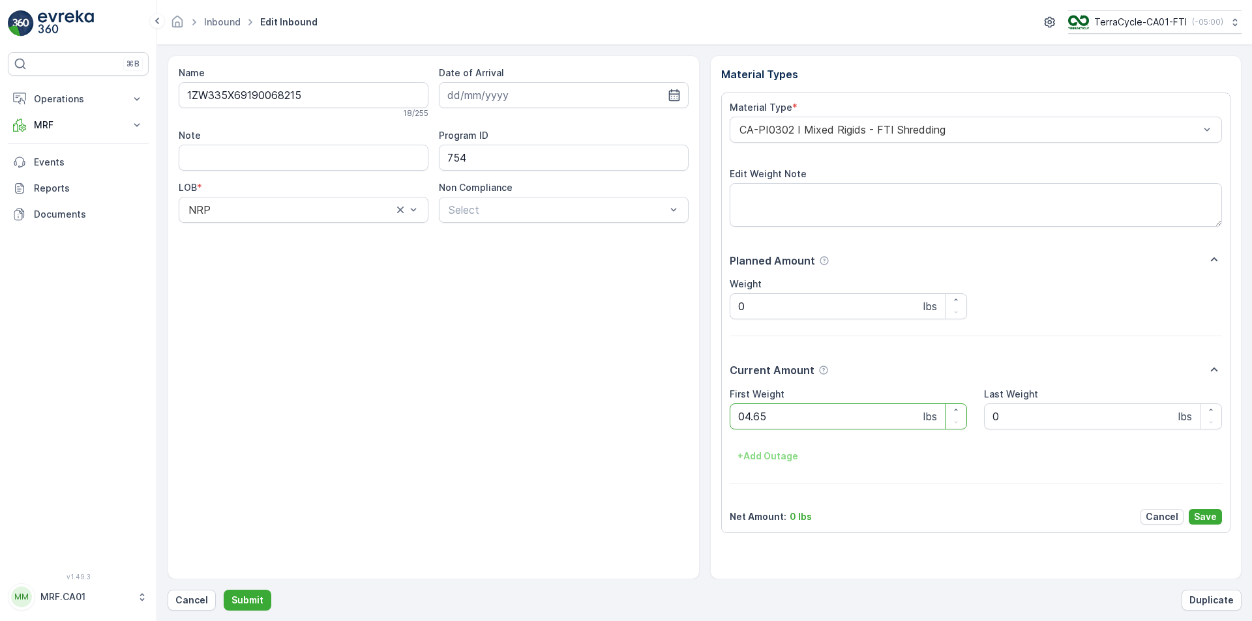
click at [224, 590] on button "Submit" at bounding box center [248, 600] width 48 height 21
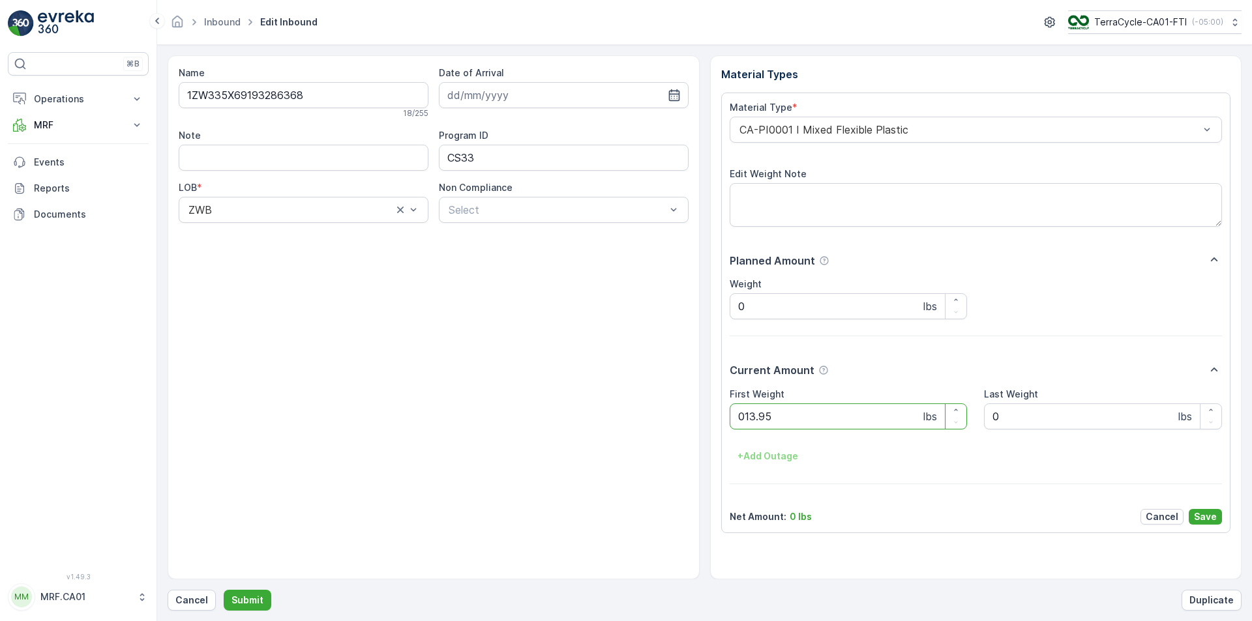
click at [224, 590] on button "Submit" at bounding box center [248, 600] width 48 height 21
type Weight "037"
click at [224, 590] on button "Submit" at bounding box center [248, 600] width 48 height 21
type Weight "035"
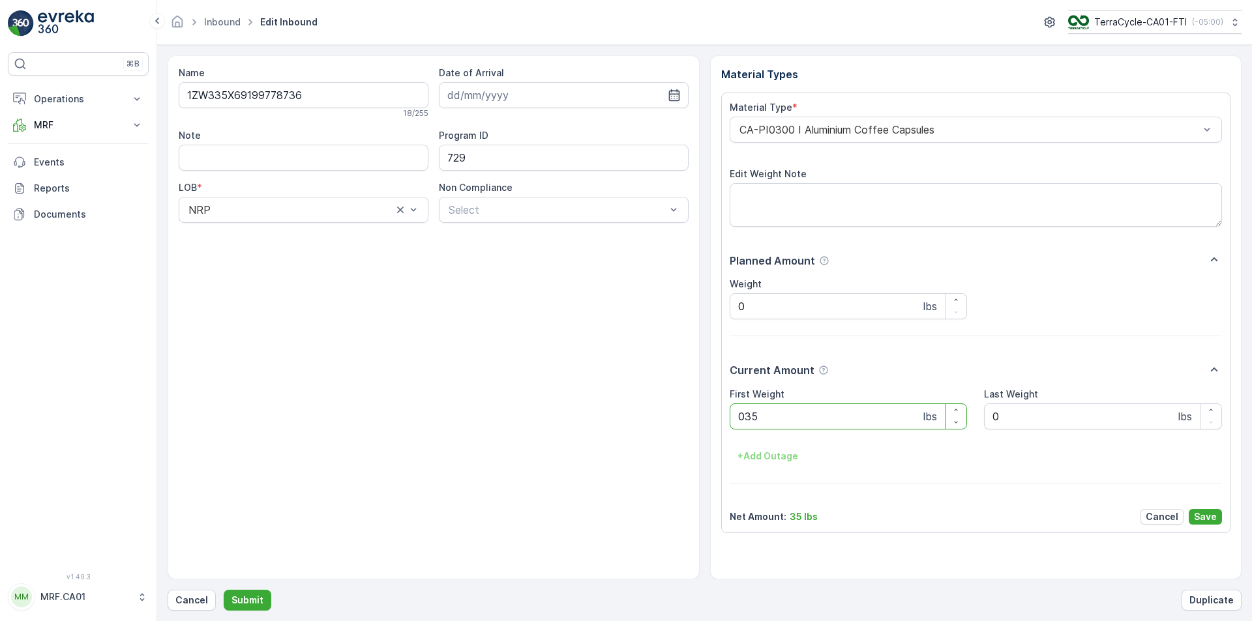
click at [224, 590] on button "Submit" at bounding box center [248, 600] width 48 height 21
type Weight "043"
click at [224, 590] on button "Submit" at bounding box center [248, 600] width 48 height 21
type Weight "024"
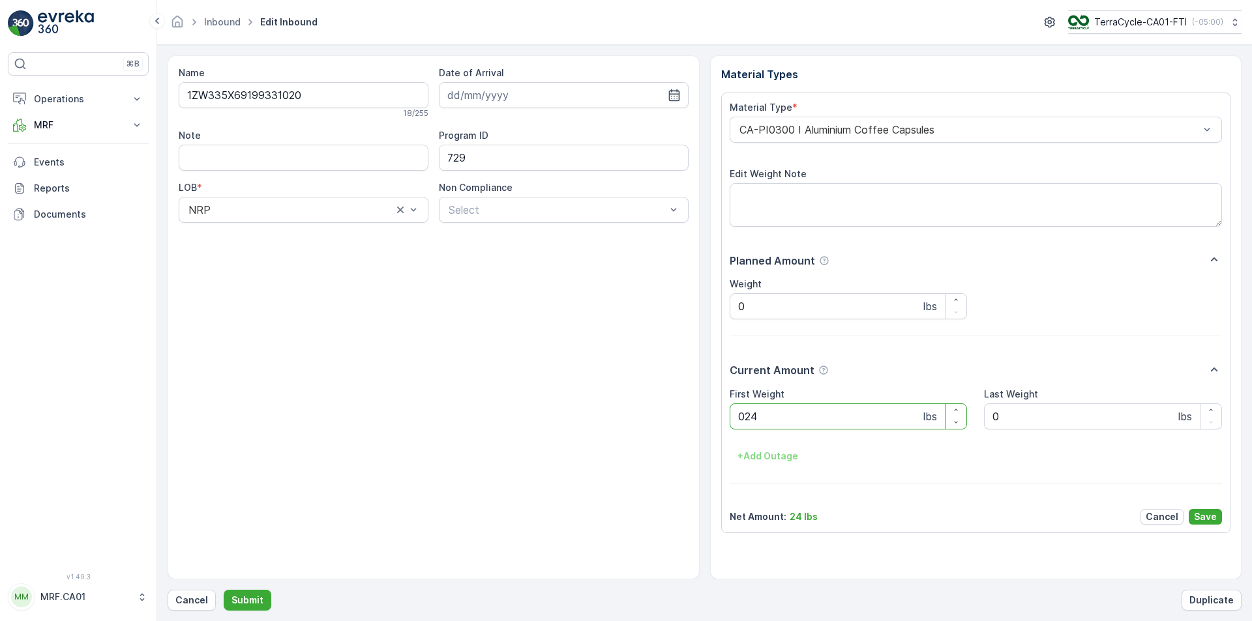
click at [224, 590] on button "Submit" at bounding box center [248, 600] width 48 height 21
type Weight "025"
click at [224, 590] on button "Submit" at bounding box center [248, 600] width 48 height 21
type Weight "034"
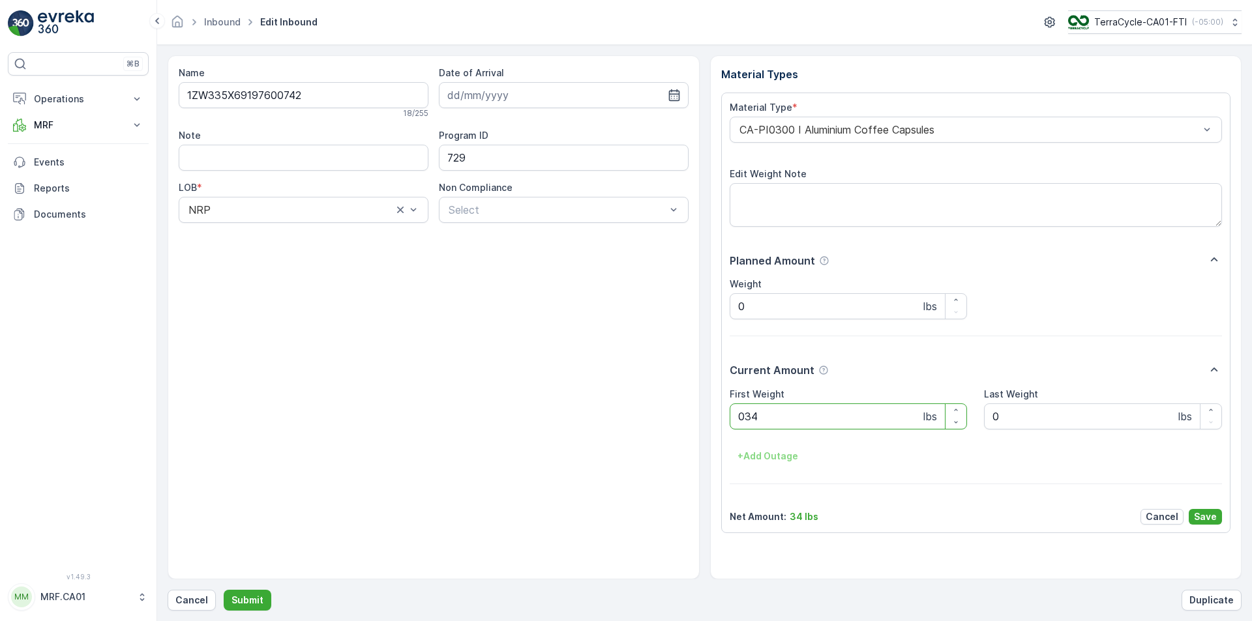
click at [224, 590] on button "Submit" at bounding box center [248, 600] width 48 height 21
type Weight "036"
click at [224, 590] on button "Submit" at bounding box center [248, 600] width 48 height 21
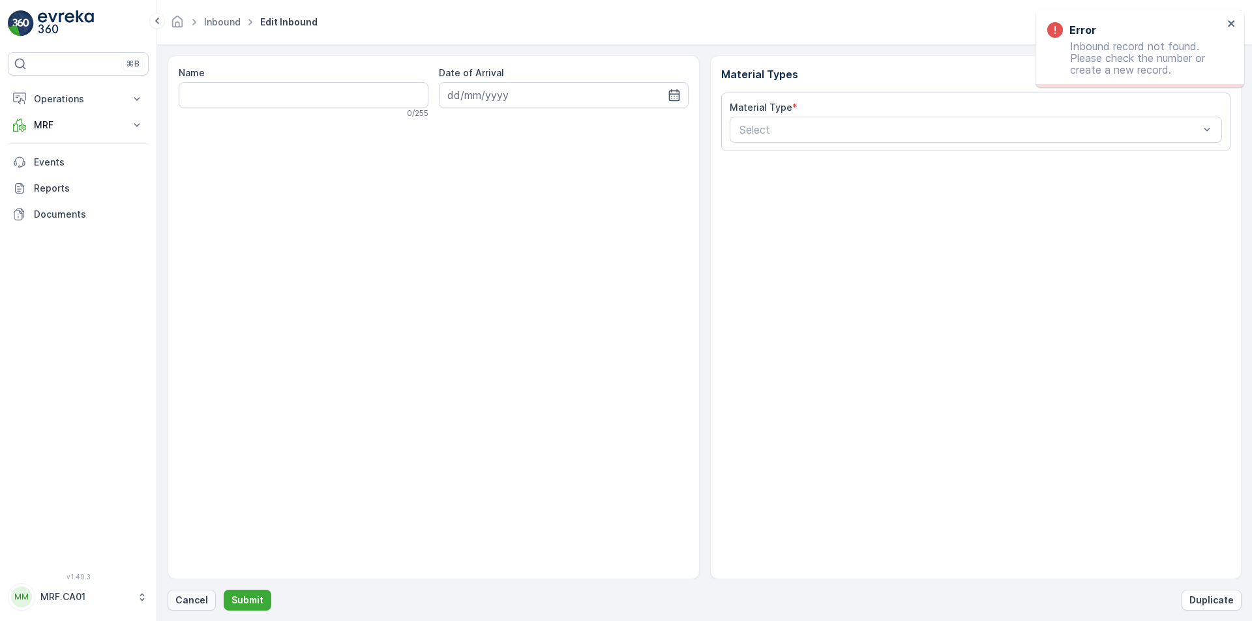
click at [190, 598] on p "Cancel" at bounding box center [191, 600] width 33 height 13
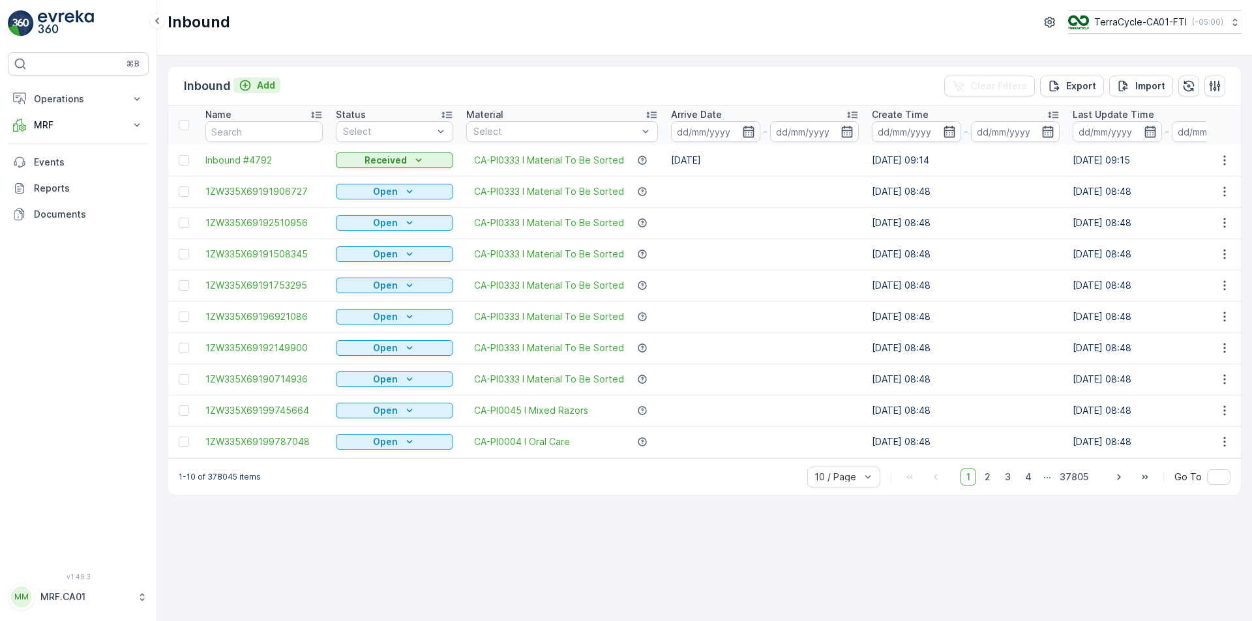
click at [264, 90] on p "Add" at bounding box center [266, 85] width 18 height 13
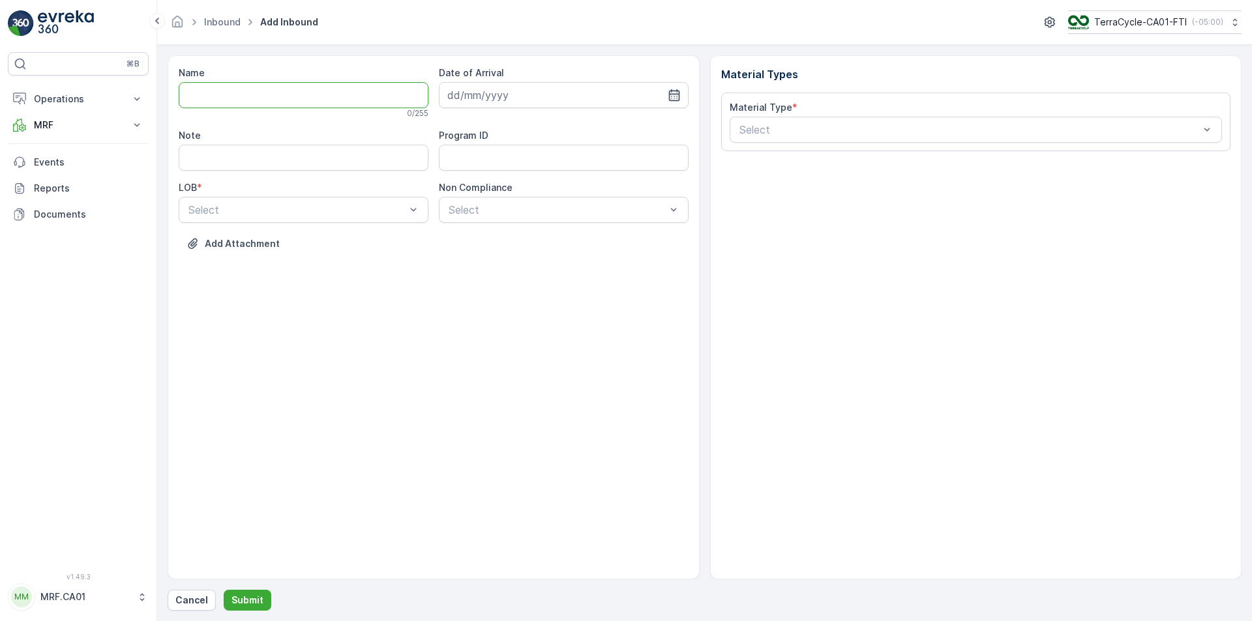
click at [312, 97] on input "Name" at bounding box center [304, 95] width 250 height 26
type input "1ZW335X69198298015"
click at [224, 590] on button "Submit" at bounding box center [248, 600] width 48 height 21
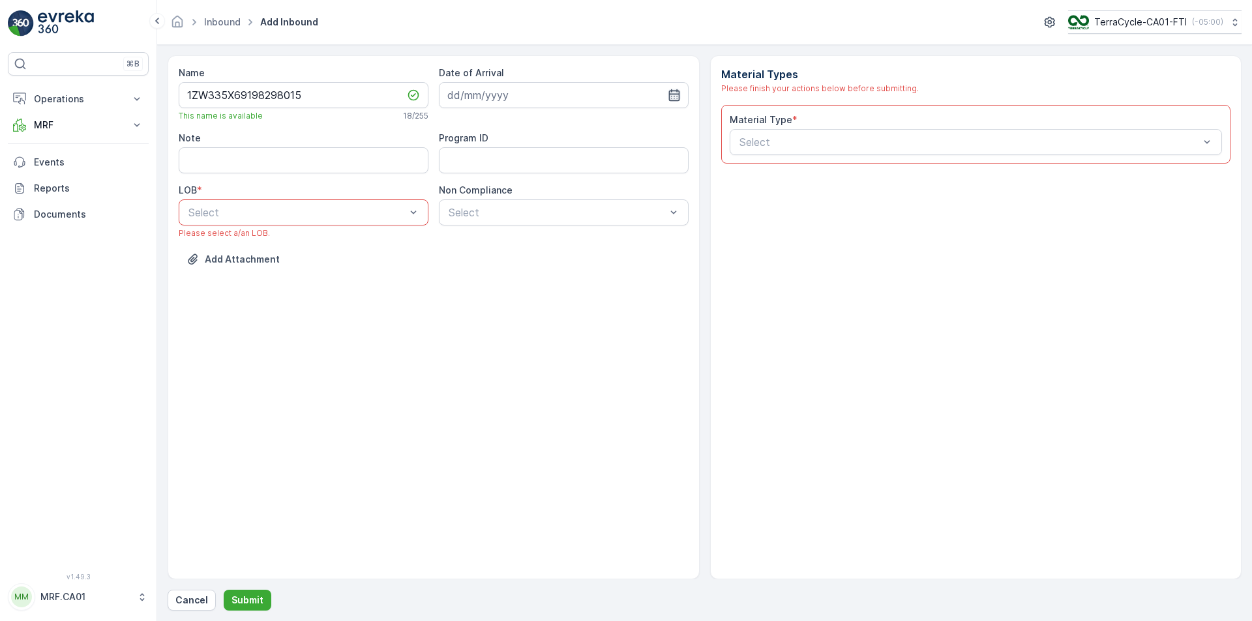
click at [677, 95] on icon "button" at bounding box center [673, 95] width 11 height 12
click at [485, 201] on div "8" at bounding box center [484, 204] width 21 height 21
type input "[DATE]"
drag, startPoint x: 368, startPoint y: 262, endPoint x: 441, endPoint y: 219, distance: 85.3
click at [370, 259] on div "ZWB" at bounding box center [304, 267] width 250 height 22
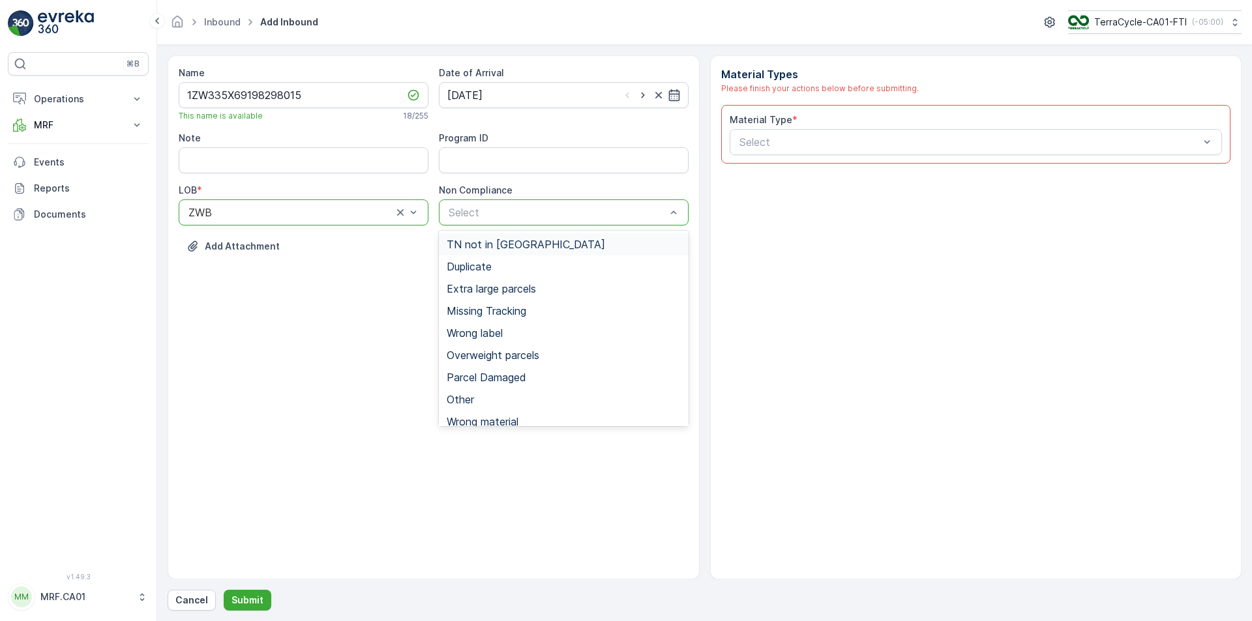
click at [479, 245] on span "TN not in [GEOGRAPHIC_DATA]" at bounding box center [526, 245] width 158 height 12
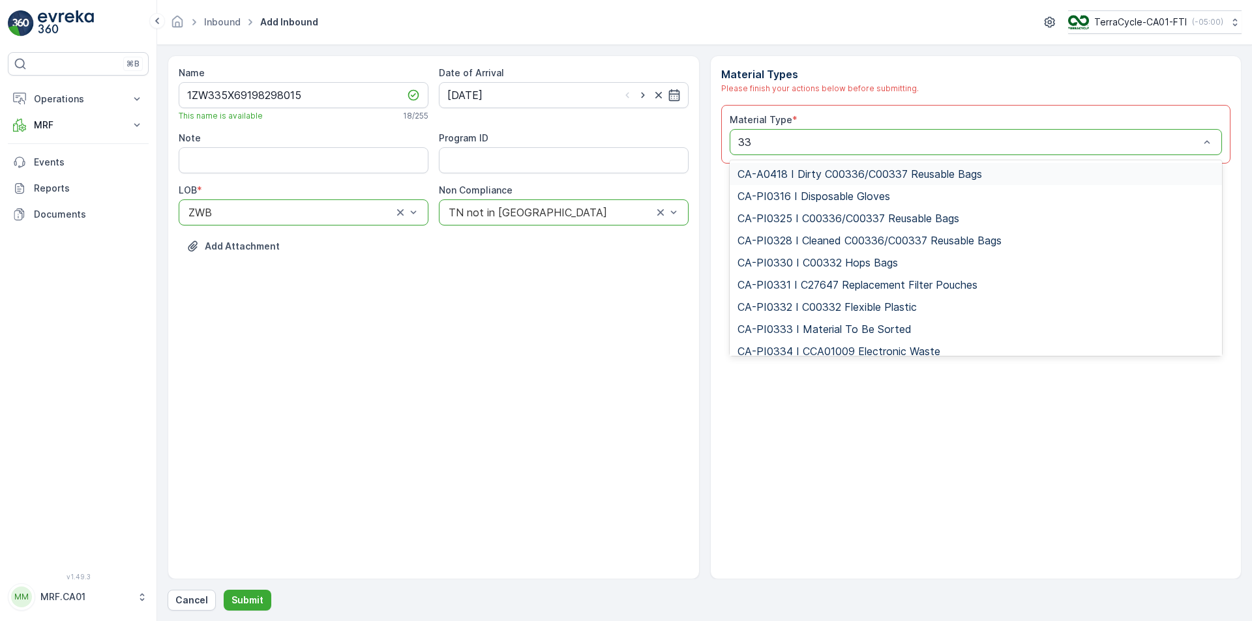
type input "333"
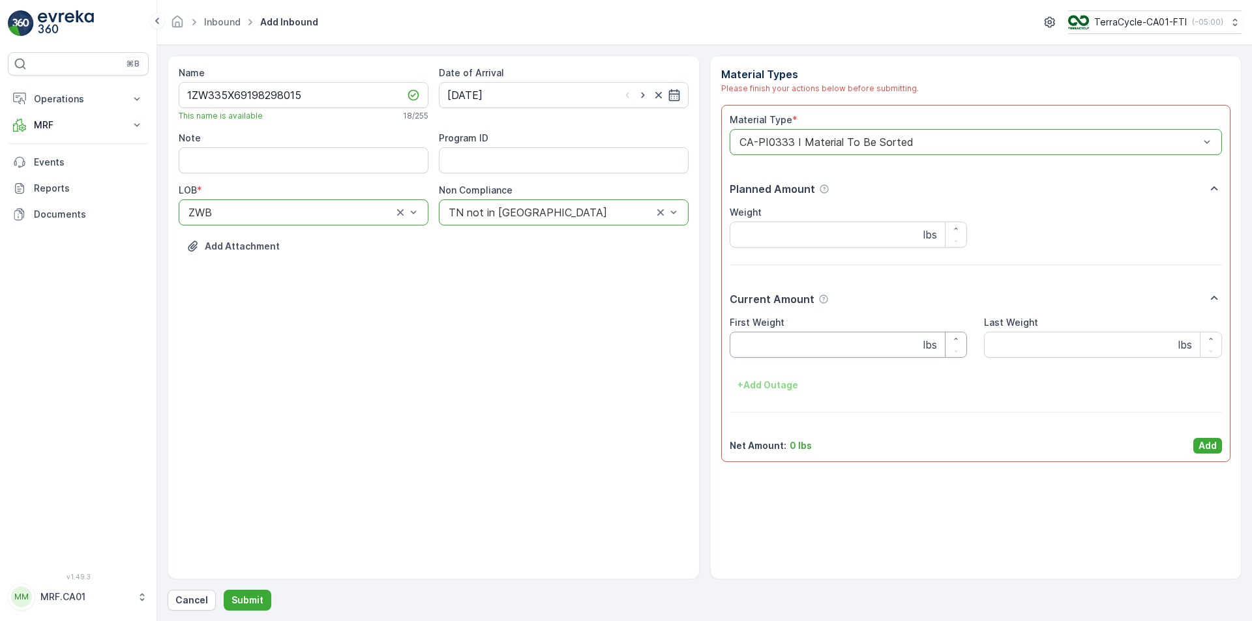
drag, startPoint x: 796, startPoint y: 340, endPoint x: 865, endPoint y: 282, distance: 90.2
click at [799, 336] on Weight "First Weight" at bounding box center [849, 345] width 238 height 26
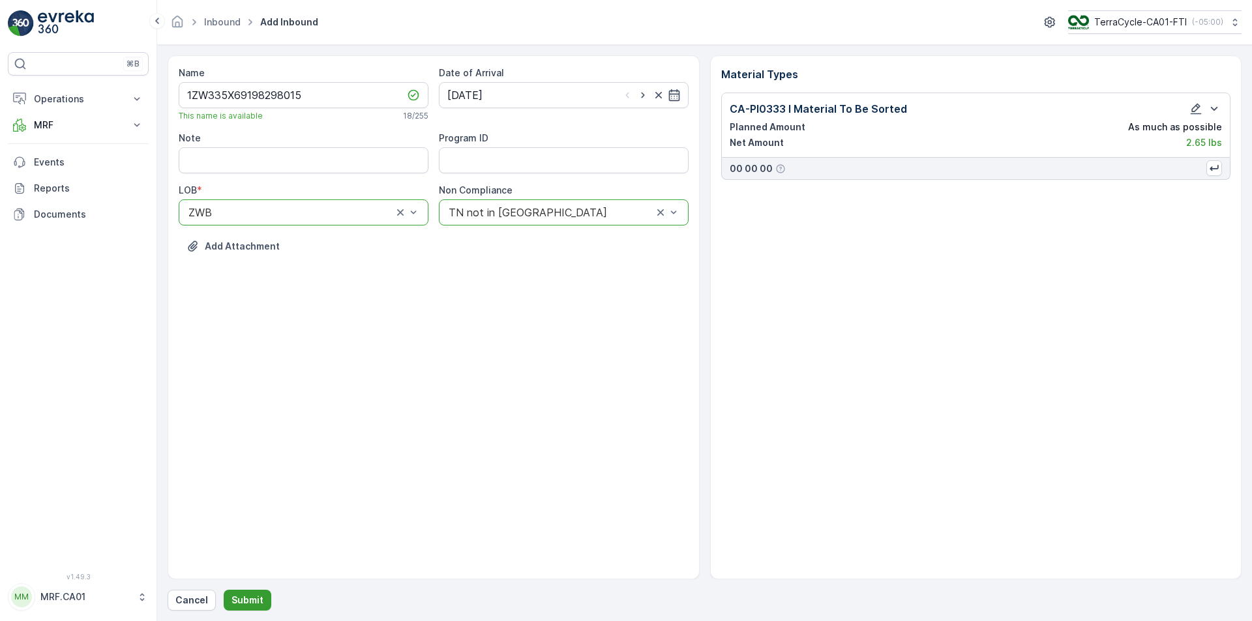
click at [232, 598] on p "Submit" at bounding box center [247, 600] width 32 height 13
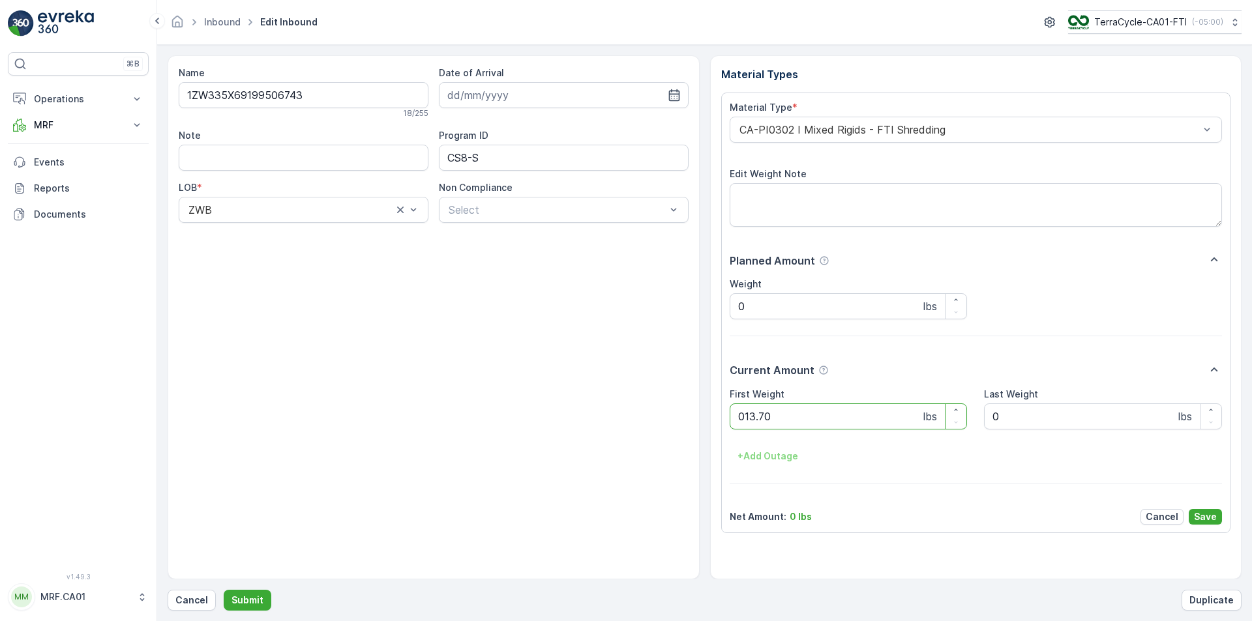
click at [224, 590] on button "Submit" at bounding box center [248, 600] width 48 height 21
